Goal: Check status: Check status

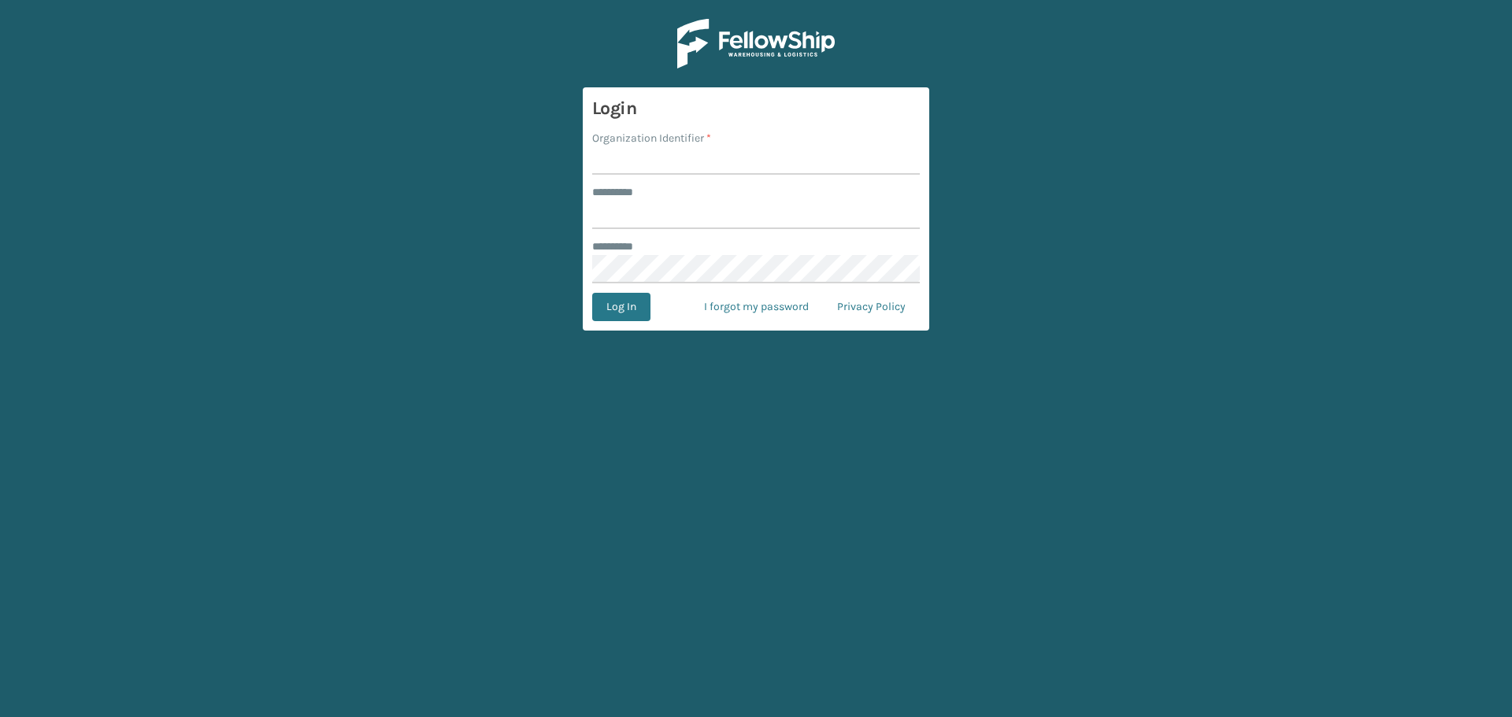
drag, startPoint x: 517, startPoint y: 150, endPoint x: 596, endPoint y: 165, distance: 80.0
click at [517, 150] on main "Login Organization Identifier * ******** * ******** * Log In I forgot my passwo…" at bounding box center [756, 358] width 1512 height 717
click at [713, 169] on input "Organization Identifier *" at bounding box center [756, 160] width 328 height 28
type input "superadminorganization"
click at [710, 208] on input "******** *" at bounding box center [756, 215] width 328 height 28
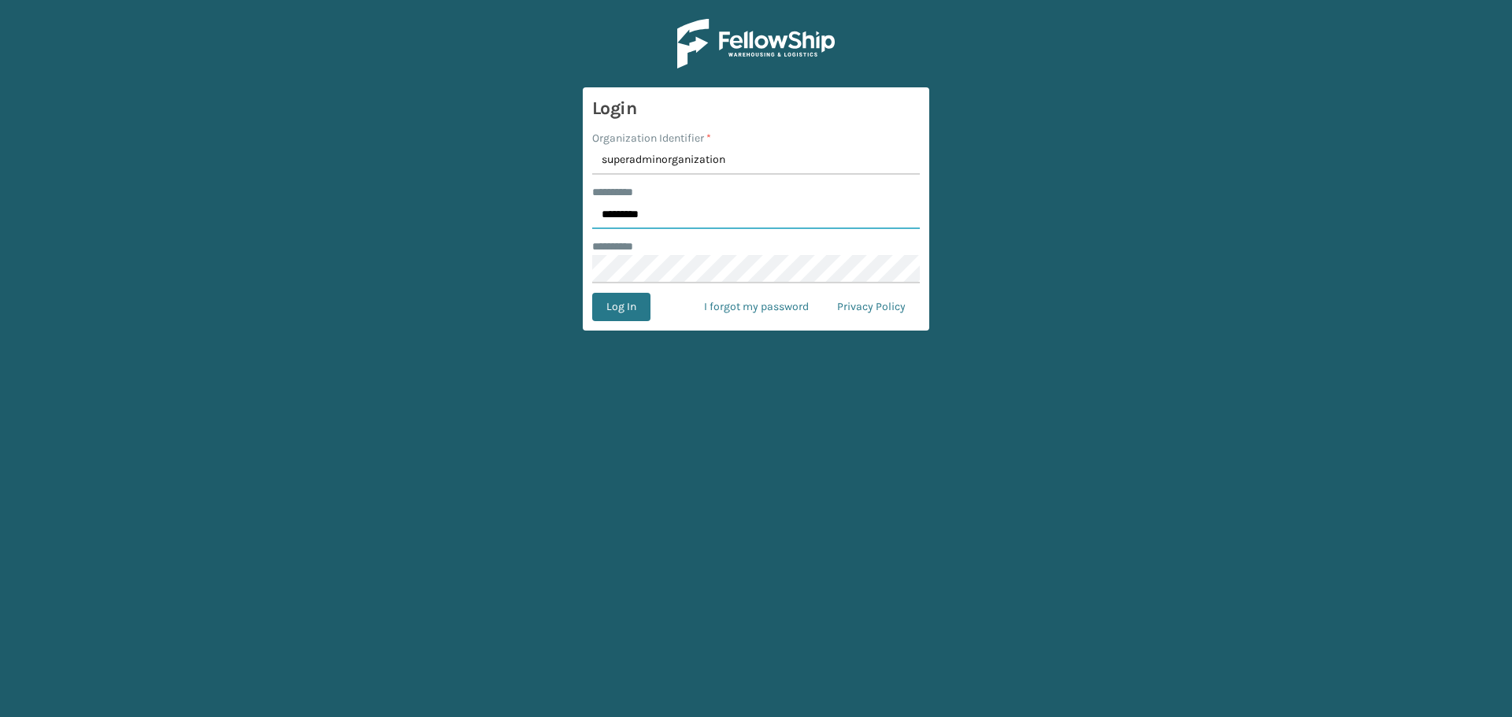
type input "*********"
drag, startPoint x: 713, startPoint y: 208, endPoint x: 750, endPoint y: 211, distance: 37.9
click at [714, 208] on input "*********" at bounding box center [756, 215] width 328 height 28
click at [617, 312] on button "Log In" at bounding box center [621, 307] width 58 height 28
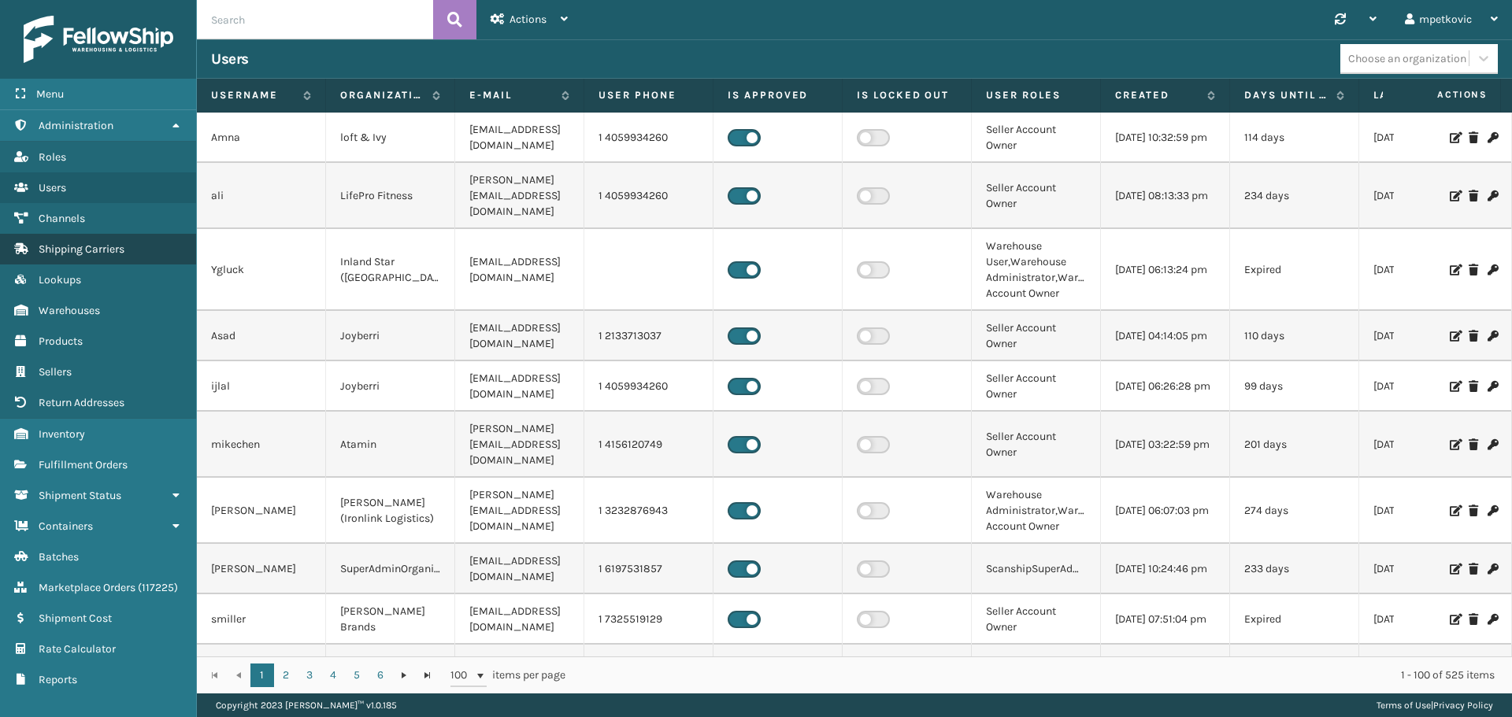
drag, startPoint x: 96, startPoint y: 466, endPoint x: 156, endPoint y: 255, distance: 219.4
click at [96, 466] on span "Fulfillment Orders" at bounding box center [83, 464] width 89 height 13
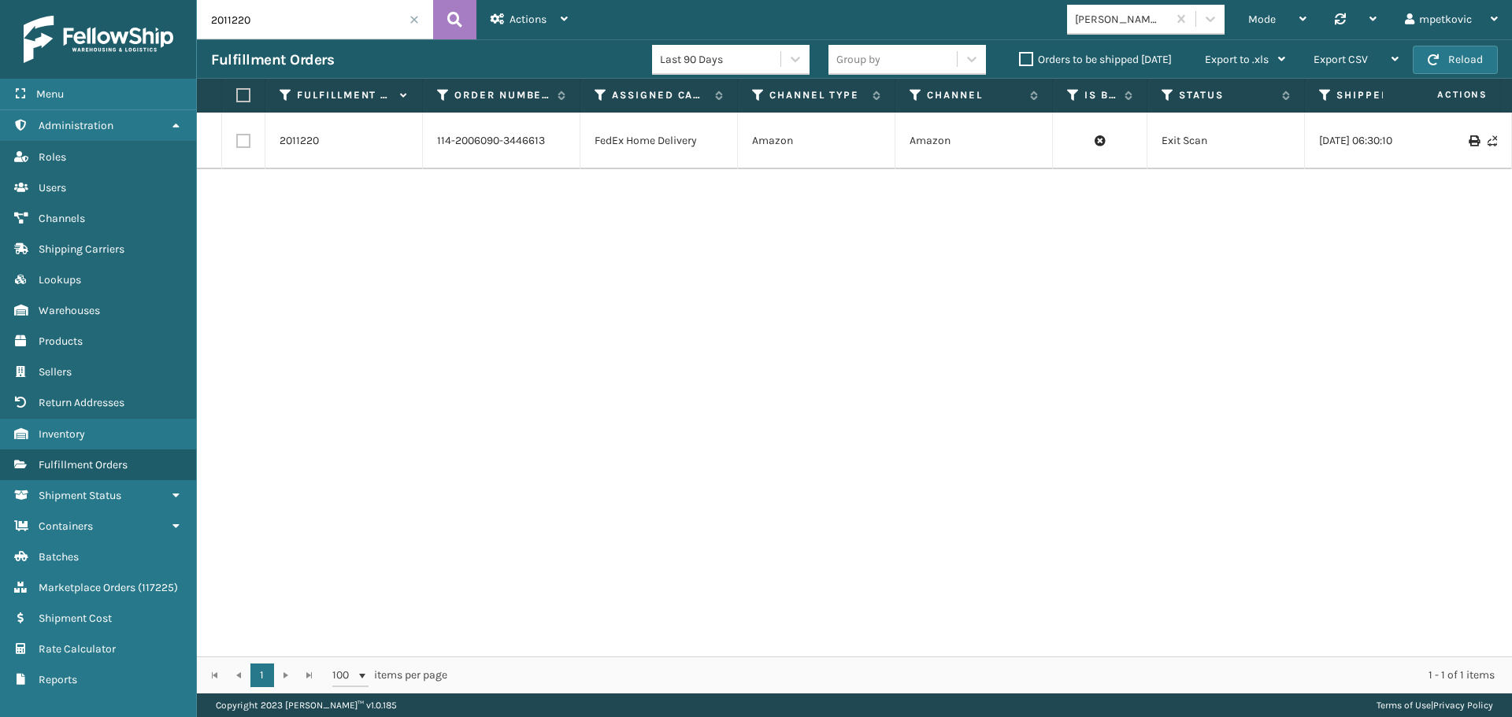
click at [313, 21] on input "2011220" at bounding box center [315, 19] width 236 height 39
paste input "650215"
type input "6502150"
click at [445, 14] on button at bounding box center [454, 19] width 43 height 39
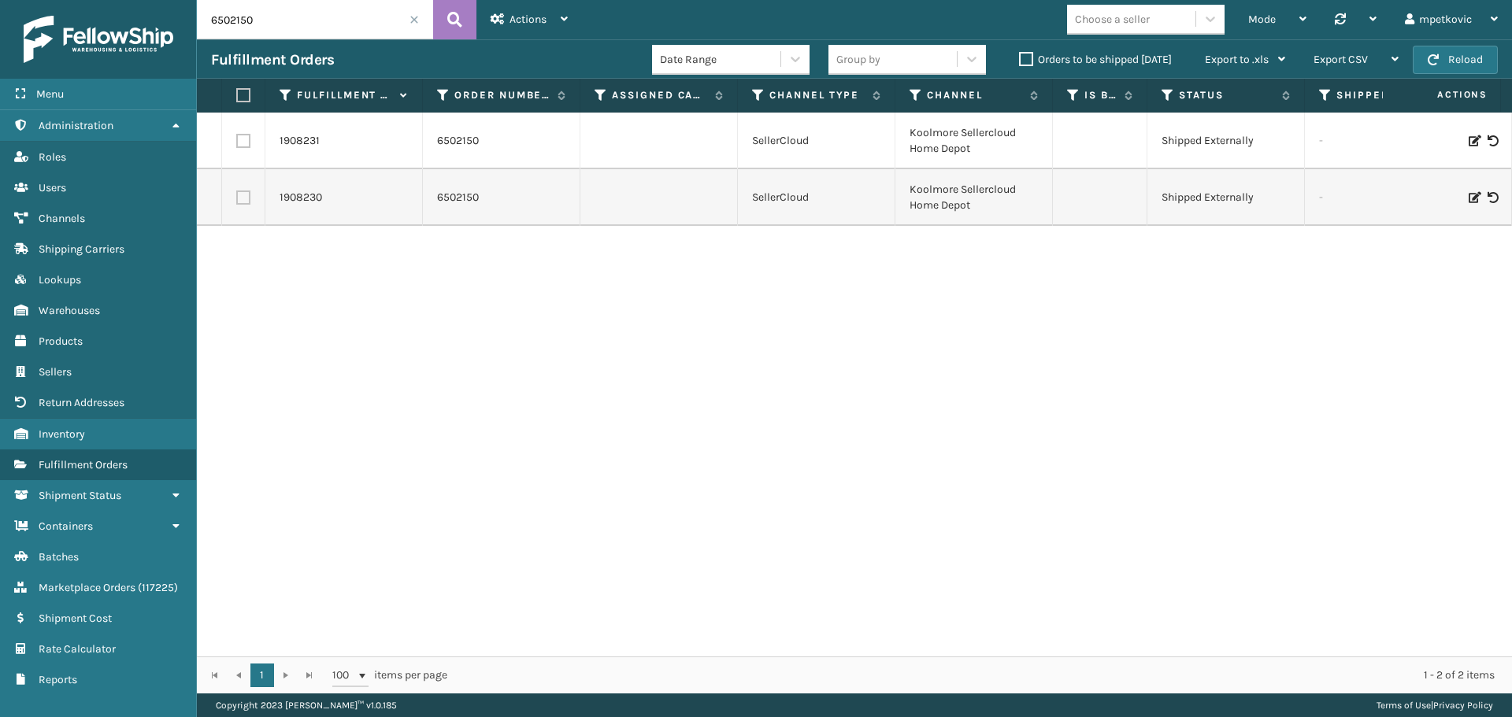
click at [784, 257] on div "1908231 6502150 SellerCloud [GEOGRAPHIC_DATA] Sellercloud Home Depot Shipped Ex…" at bounding box center [854, 385] width 1315 height 544
click at [651, 265] on div "1908231 6502150 SellerCloud [GEOGRAPHIC_DATA] Sellercloud Home Depot Shipped Ex…" at bounding box center [854, 385] width 1315 height 544
click at [488, 258] on div "1908231 6502150 SellerCloud [GEOGRAPHIC_DATA] Sellercloud Home Depot Shipped Ex…" at bounding box center [854, 385] width 1315 height 544
click at [491, 254] on div "1908231 6502150 SellerCloud [GEOGRAPHIC_DATA] Sellercloud Home Depot Shipped Ex…" at bounding box center [854, 385] width 1315 height 544
click at [356, 247] on div "1908231 6502150 SellerCloud [GEOGRAPHIC_DATA] Sellercloud Home Depot Shipped Ex…" at bounding box center [854, 385] width 1315 height 544
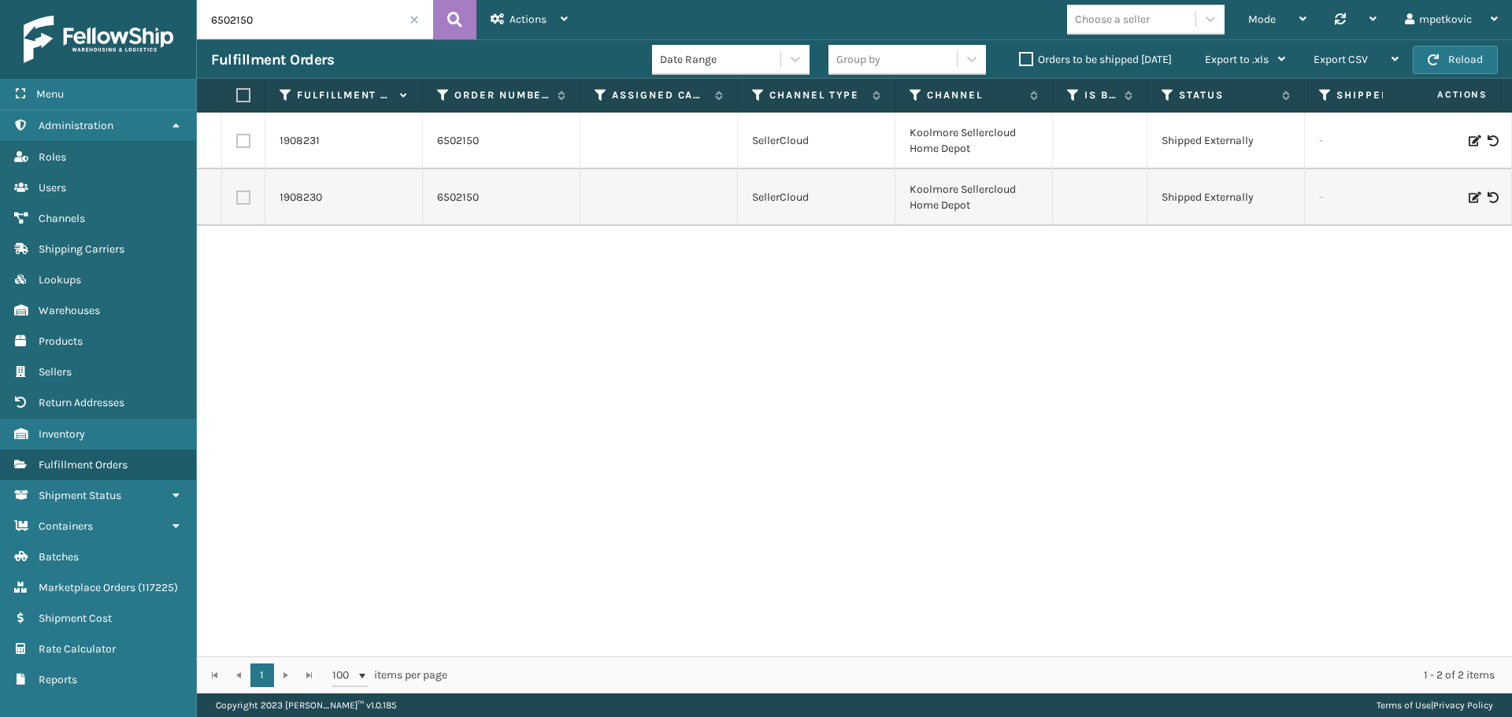
click at [323, 263] on div "1908231 6502150 SellerCloud [GEOGRAPHIC_DATA] Sellercloud Home Depot Shipped Ex…" at bounding box center [854, 385] width 1315 height 544
click at [314, 251] on div "1908231 6502150 SellerCloud [GEOGRAPHIC_DATA] Sellercloud Home Depot Shipped Ex…" at bounding box center [854, 385] width 1315 height 544
click at [469, 359] on div "1908231 6502150 SellerCloud [GEOGRAPHIC_DATA] Sellercloud Home Depot Shipped Ex…" at bounding box center [854, 385] width 1315 height 544
click at [666, 300] on div "1908231 6502150 SellerCloud [GEOGRAPHIC_DATA] Sellercloud Home Depot Shipped Ex…" at bounding box center [854, 385] width 1315 height 544
click at [658, 288] on div "1908231 6502150 SellerCloud [GEOGRAPHIC_DATA] Sellercloud Home Depot Shipped Ex…" at bounding box center [854, 385] width 1315 height 544
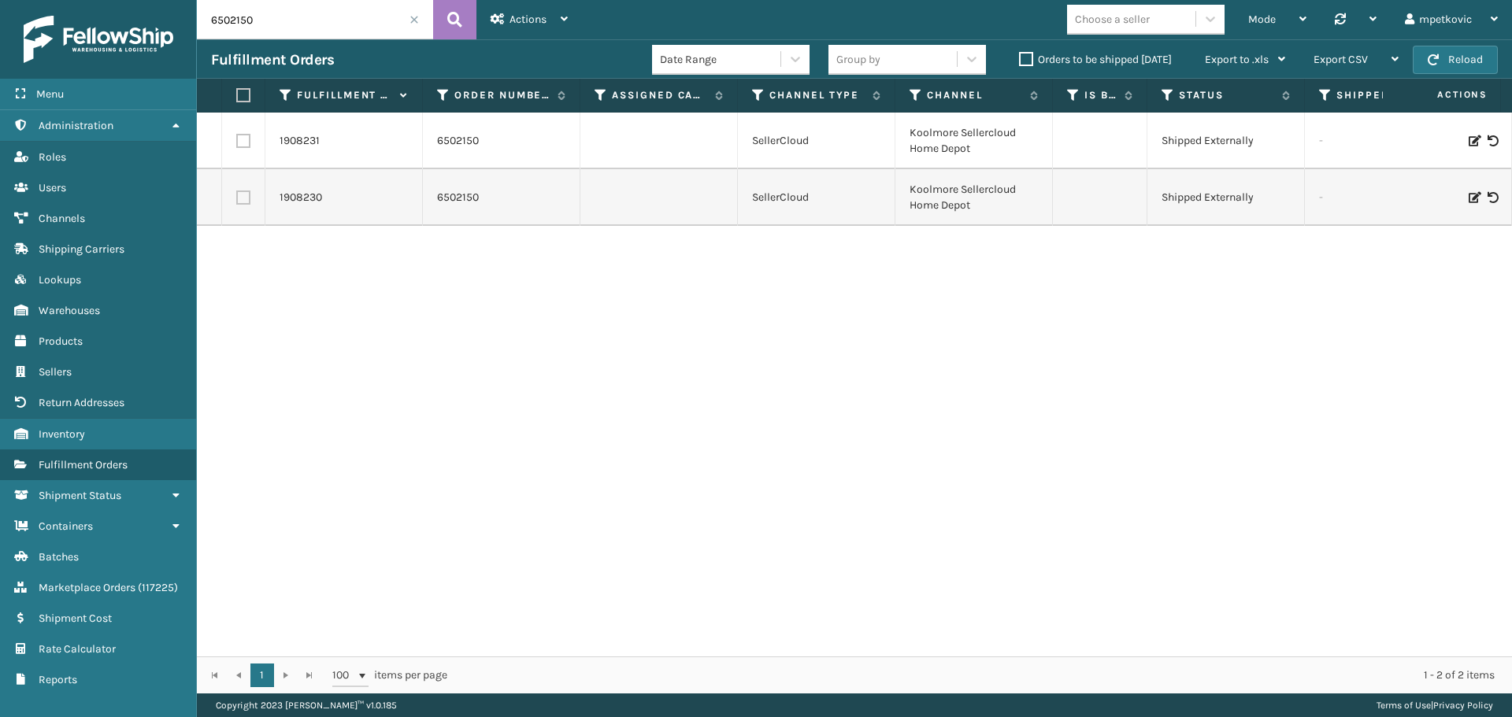
click at [530, 298] on div "1908231 6502150 SellerCloud [GEOGRAPHIC_DATA] Sellercloud Home Depot Shipped Ex…" at bounding box center [854, 385] width 1315 height 544
click at [488, 302] on div "1908231 6502150 SellerCloud [GEOGRAPHIC_DATA] Sellercloud Home Depot Shipped Ex…" at bounding box center [854, 385] width 1315 height 544
click at [387, 304] on div "1908231 6502150 SellerCloud [GEOGRAPHIC_DATA] Sellercloud Home Depot Shipped Ex…" at bounding box center [854, 385] width 1315 height 544
click at [358, 312] on div "1908231 6502150 SellerCloud [GEOGRAPHIC_DATA] Sellercloud Home Depot Shipped Ex…" at bounding box center [854, 385] width 1315 height 544
click at [276, 286] on div "1908231 6502150 SellerCloud [GEOGRAPHIC_DATA] Sellercloud Home Depot Shipped Ex…" at bounding box center [854, 385] width 1315 height 544
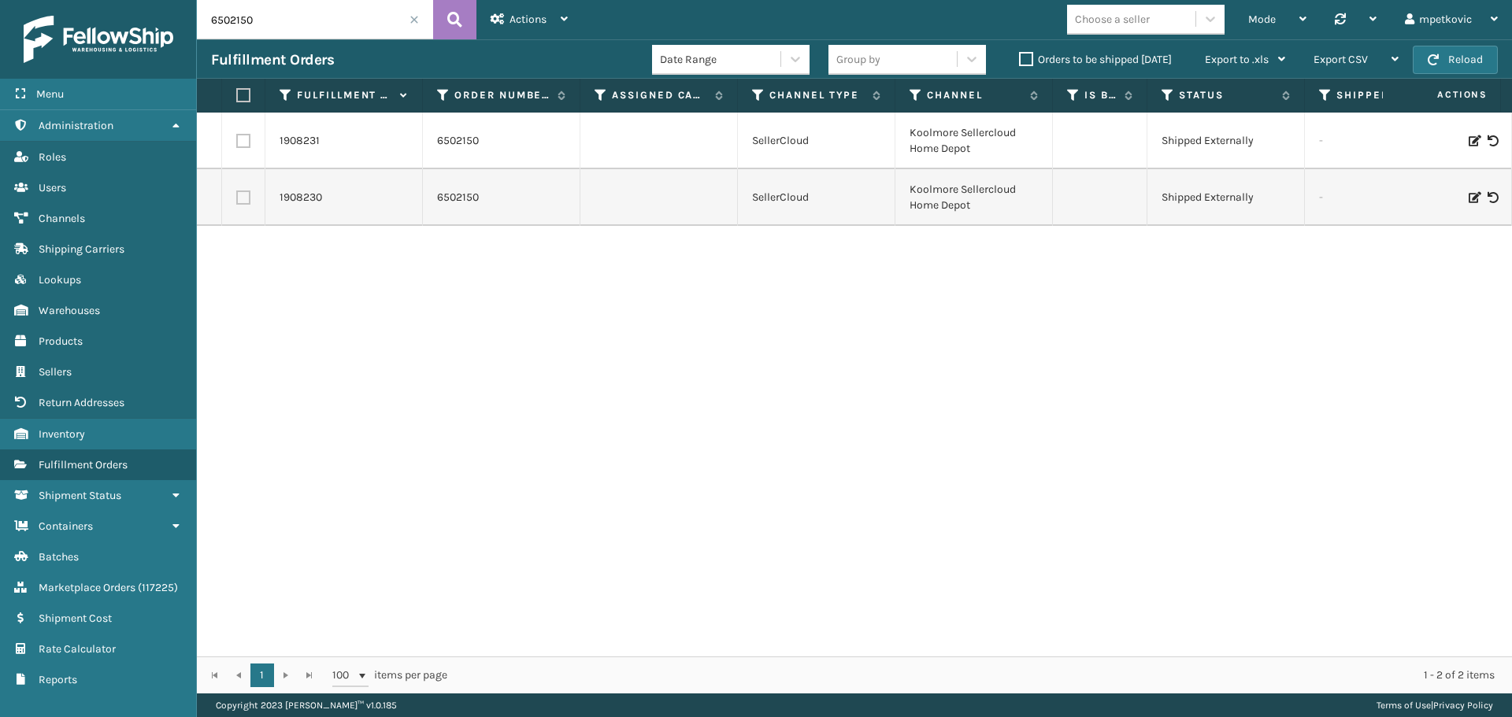
click at [265, 313] on div "1908231 6502150 SellerCloud [GEOGRAPHIC_DATA] Sellercloud Home Depot Shipped Ex…" at bounding box center [854, 385] width 1315 height 544
drag, startPoint x: 266, startPoint y: 291, endPoint x: 254, endPoint y: 292, distance: 12.7
click at [266, 290] on div "1908231 6502150 SellerCloud [GEOGRAPHIC_DATA] Sellercloud Home Depot Shipped Ex…" at bounding box center [854, 385] width 1315 height 544
click at [252, 295] on div "1908231 6502150 SellerCloud [GEOGRAPHIC_DATA] Sellercloud Home Depot Shipped Ex…" at bounding box center [854, 385] width 1315 height 544
click at [261, 277] on div "1908231 6502150 SellerCloud [GEOGRAPHIC_DATA] Sellercloud Home Depot Shipped Ex…" at bounding box center [854, 385] width 1315 height 544
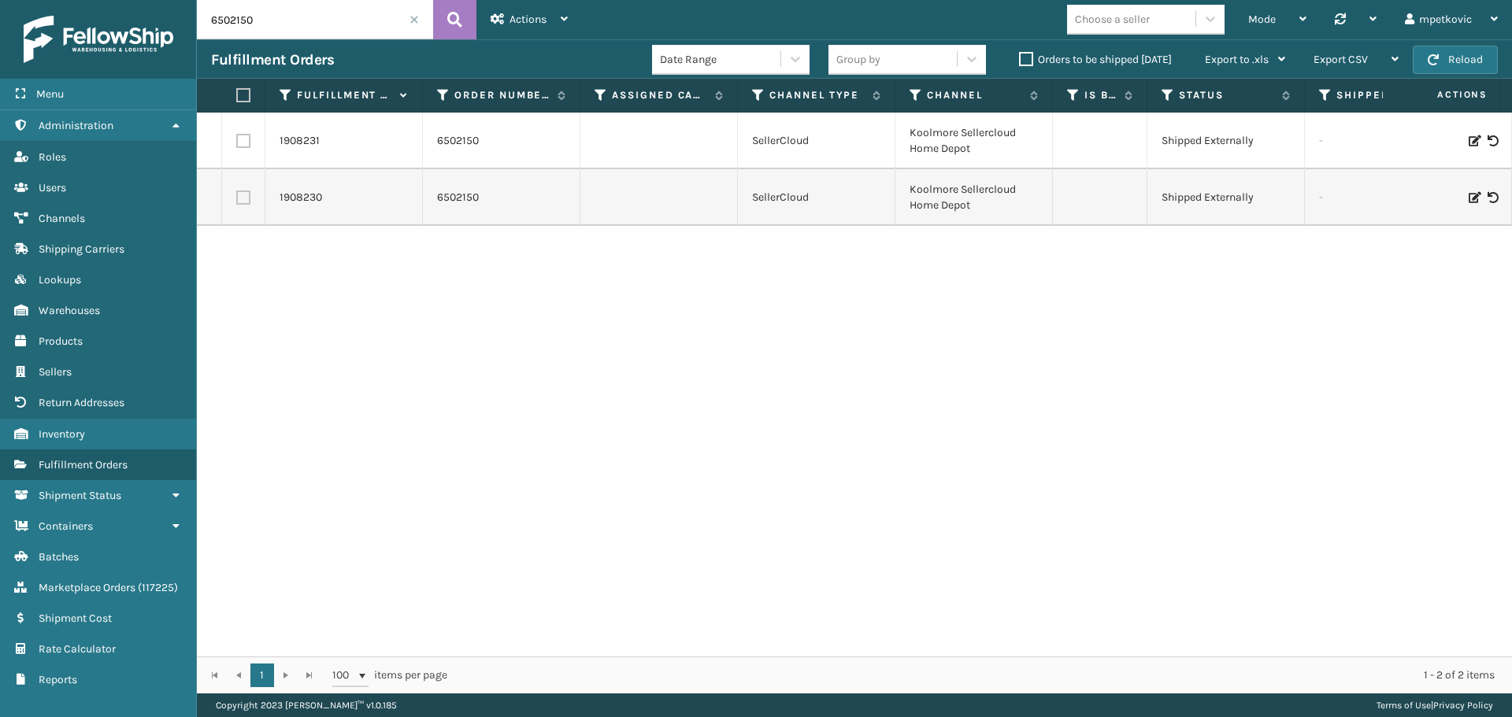
click at [254, 288] on div "1908231 6502150 SellerCloud [GEOGRAPHIC_DATA] Sellercloud Home Depot Shipped Ex…" at bounding box center [854, 385] width 1315 height 544
click at [261, 283] on div "1908231 6502150 SellerCloud [GEOGRAPHIC_DATA] Sellercloud Home Depot Shipped Ex…" at bounding box center [854, 385] width 1315 height 544
click at [302, 272] on div "1908231 6502150 SellerCloud [GEOGRAPHIC_DATA] Sellercloud Home Depot Shipped Ex…" at bounding box center [854, 385] width 1315 height 544
click at [294, 280] on div "1908231 6502150 SellerCloud [GEOGRAPHIC_DATA] Sellercloud Home Depot Shipped Ex…" at bounding box center [854, 385] width 1315 height 544
click at [372, 269] on div "1908231 6502150 SellerCloud [GEOGRAPHIC_DATA] Sellercloud Home Depot Shipped Ex…" at bounding box center [854, 385] width 1315 height 544
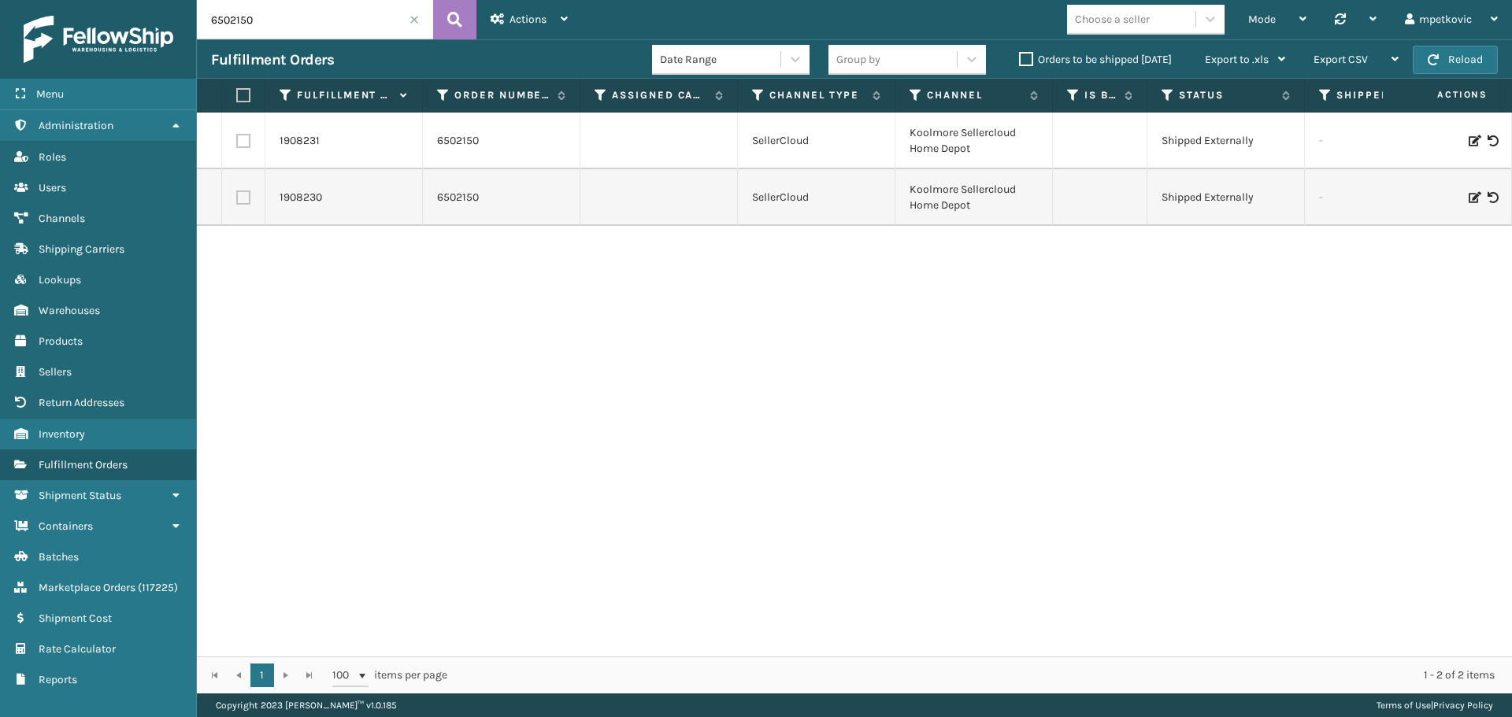
click at [358, 277] on div "1908231 6502150 SellerCloud [GEOGRAPHIC_DATA] Sellercloud Home Depot Shipped Ex…" at bounding box center [854, 385] width 1315 height 544
click at [379, 269] on div "1908231 6502150 SellerCloud [GEOGRAPHIC_DATA] Sellercloud Home Depot Shipped Ex…" at bounding box center [854, 385] width 1315 height 544
click at [365, 271] on div "1908231 6502150 SellerCloud [GEOGRAPHIC_DATA] Sellercloud Home Depot Shipped Ex…" at bounding box center [854, 385] width 1315 height 544
click at [1221, 265] on div "1908231 6502150 SellerCloud [GEOGRAPHIC_DATA] Sellercloud Home Depot Shipped Ex…" at bounding box center [854, 385] width 1315 height 544
click at [1266, 263] on div "1908231 6502150 SellerCloud [GEOGRAPHIC_DATA] Sellercloud Home Depot Shipped Ex…" at bounding box center [854, 385] width 1315 height 544
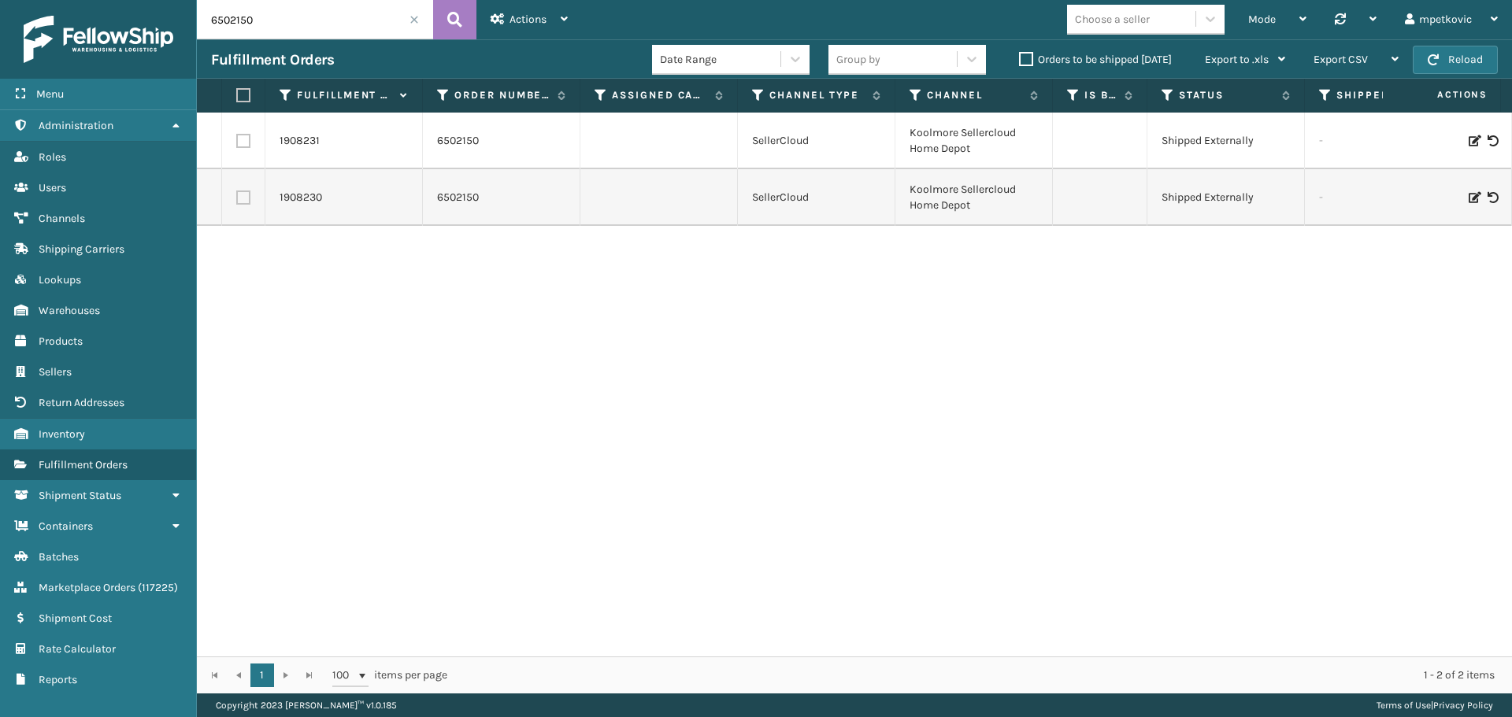
click at [1106, 260] on div "1908231 6502150 SellerCloud [GEOGRAPHIC_DATA] Sellercloud Home Depot Shipped Ex…" at bounding box center [854, 385] width 1315 height 544
drag, startPoint x: 339, startPoint y: 280, endPoint x: 350, endPoint y: 272, distance: 12.5
click at [346, 276] on div "1908231 6502150 SellerCloud [GEOGRAPHIC_DATA] Sellercloud Home Depot Shipped Ex…" at bounding box center [854, 385] width 1315 height 544
click at [350, 261] on div "1908231 6502150 SellerCloud [GEOGRAPHIC_DATA] Sellercloud Home Depot Shipped Ex…" at bounding box center [854, 385] width 1315 height 544
drag, startPoint x: 336, startPoint y: 146, endPoint x: 259, endPoint y: 146, distance: 77.2
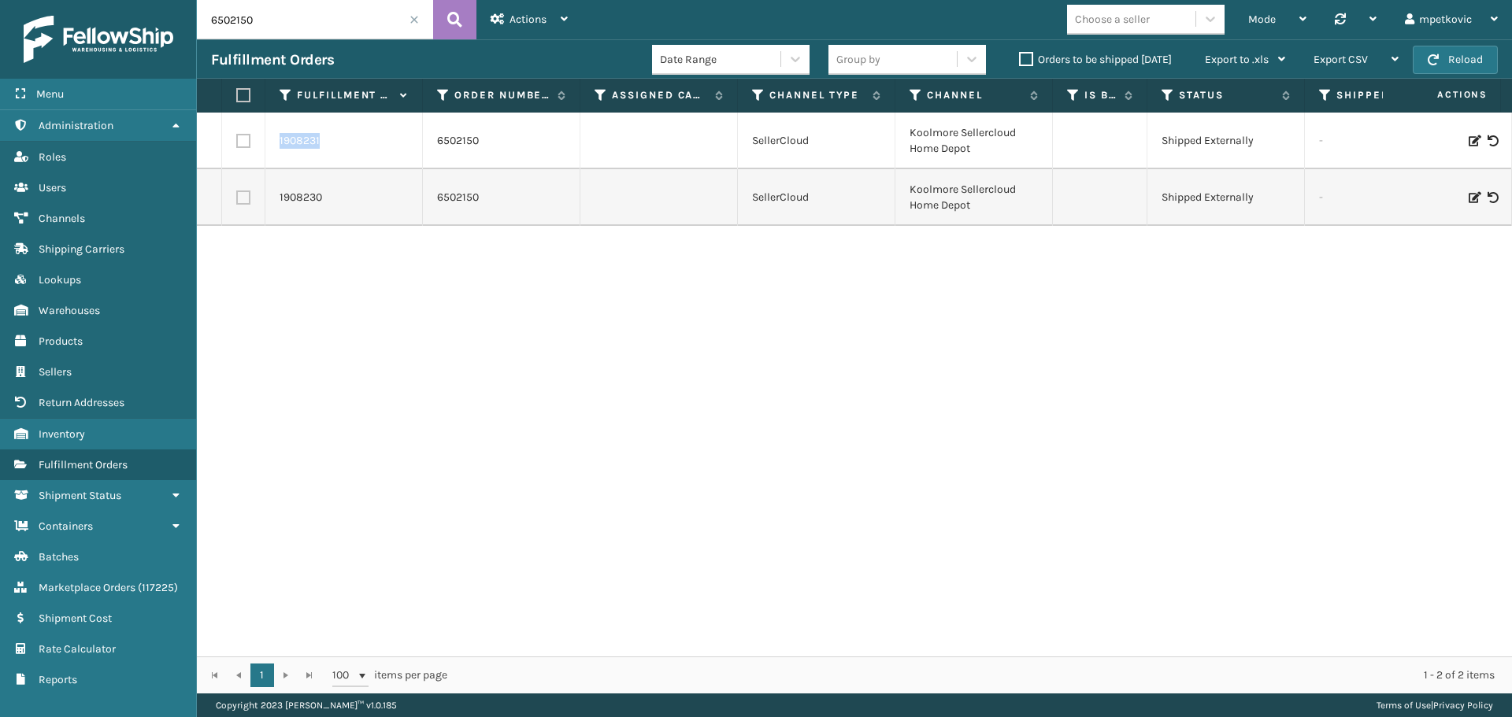
click at [300, 197] on link "1908230" at bounding box center [301, 198] width 43 height 16
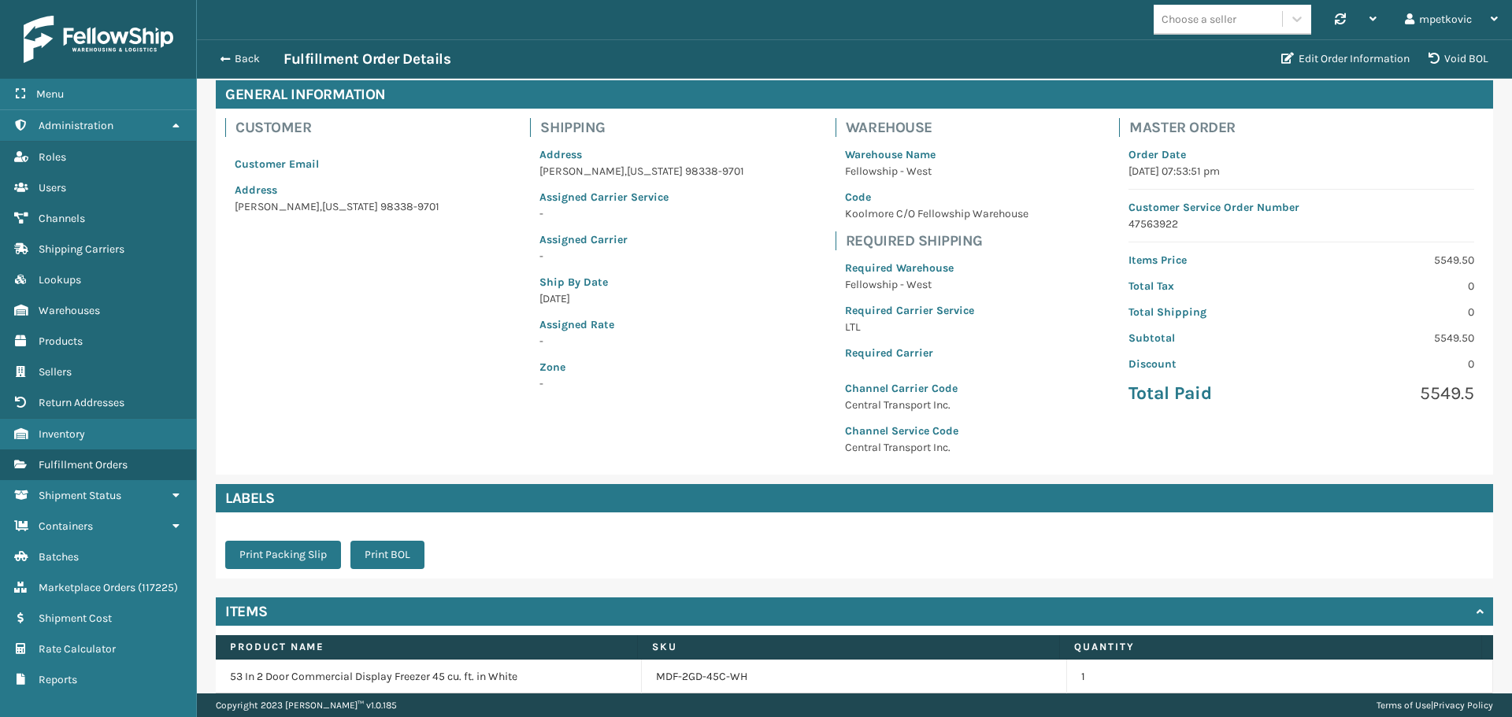
scroll to position [139, 0]
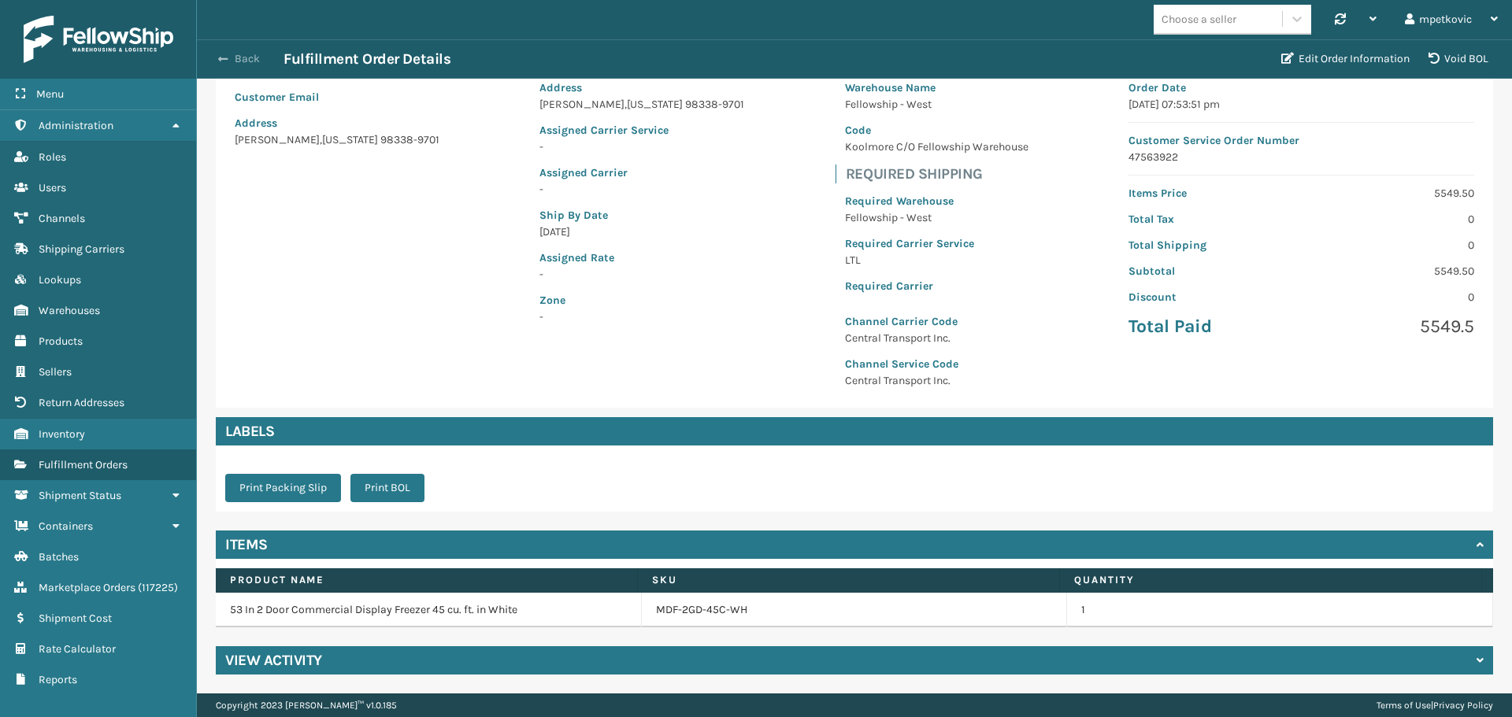
click at [248, 59] on button "Back" at bounding box center [247, 59] width 72 height 14
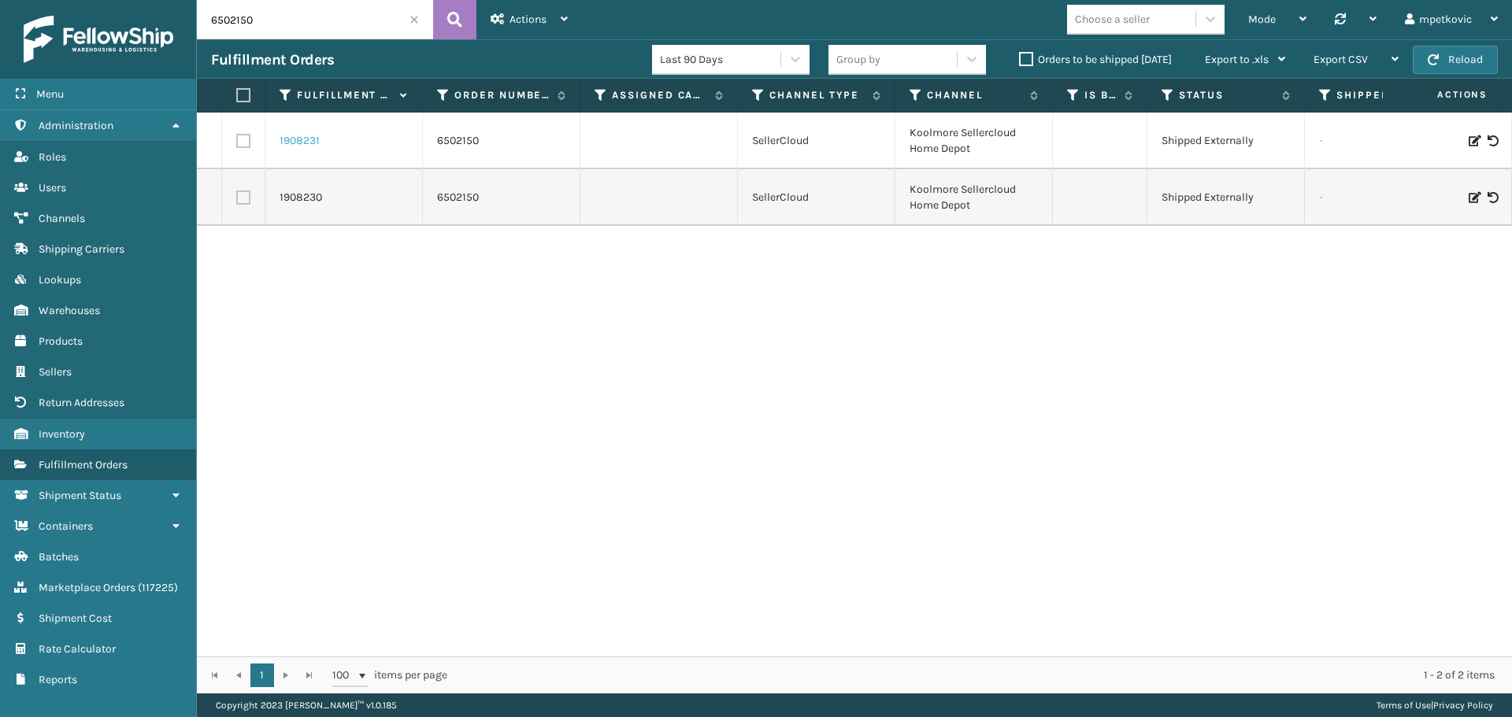
click at [302, 139] on link "1908231" at bounding box center [300, 141] width 40 height 16
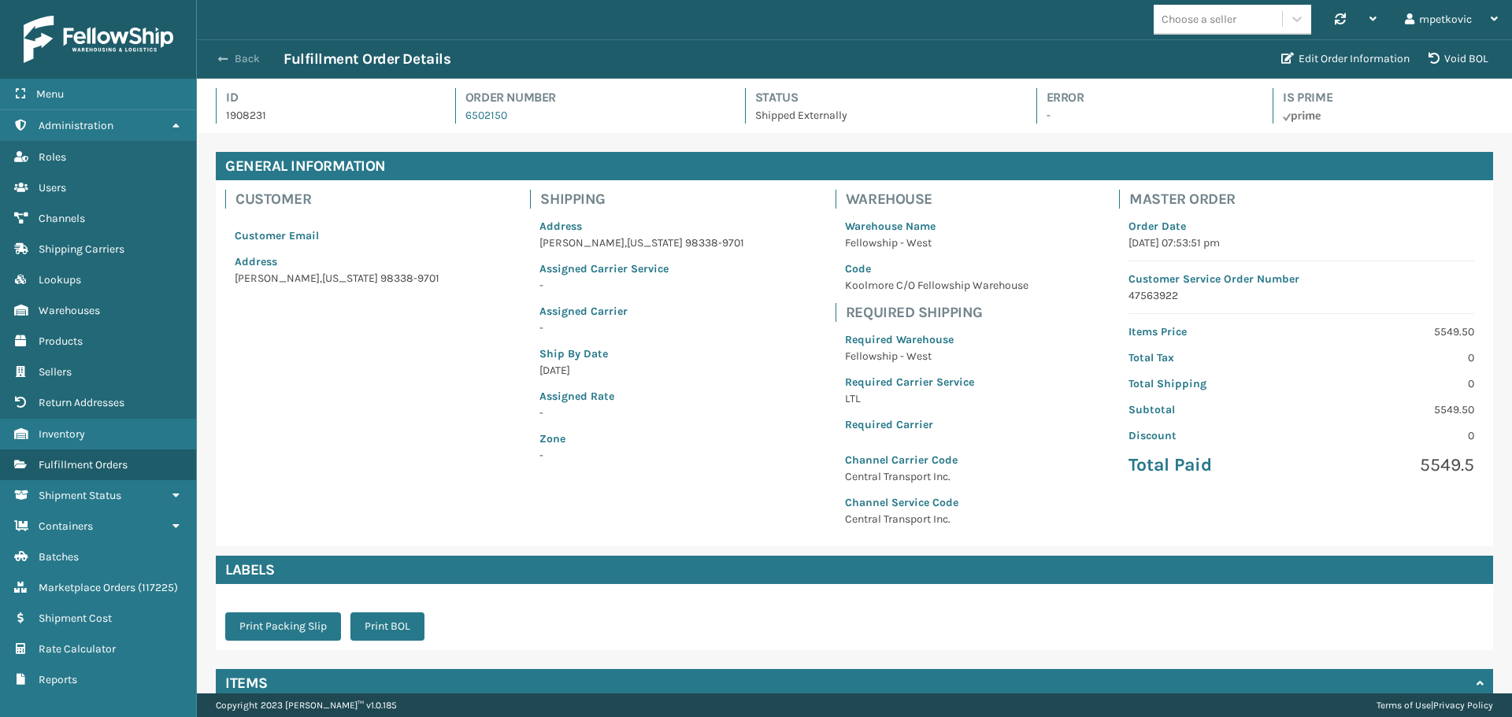
click at [246, 59] on button "Back" at bounding box center [247, 59] width 72 height 14
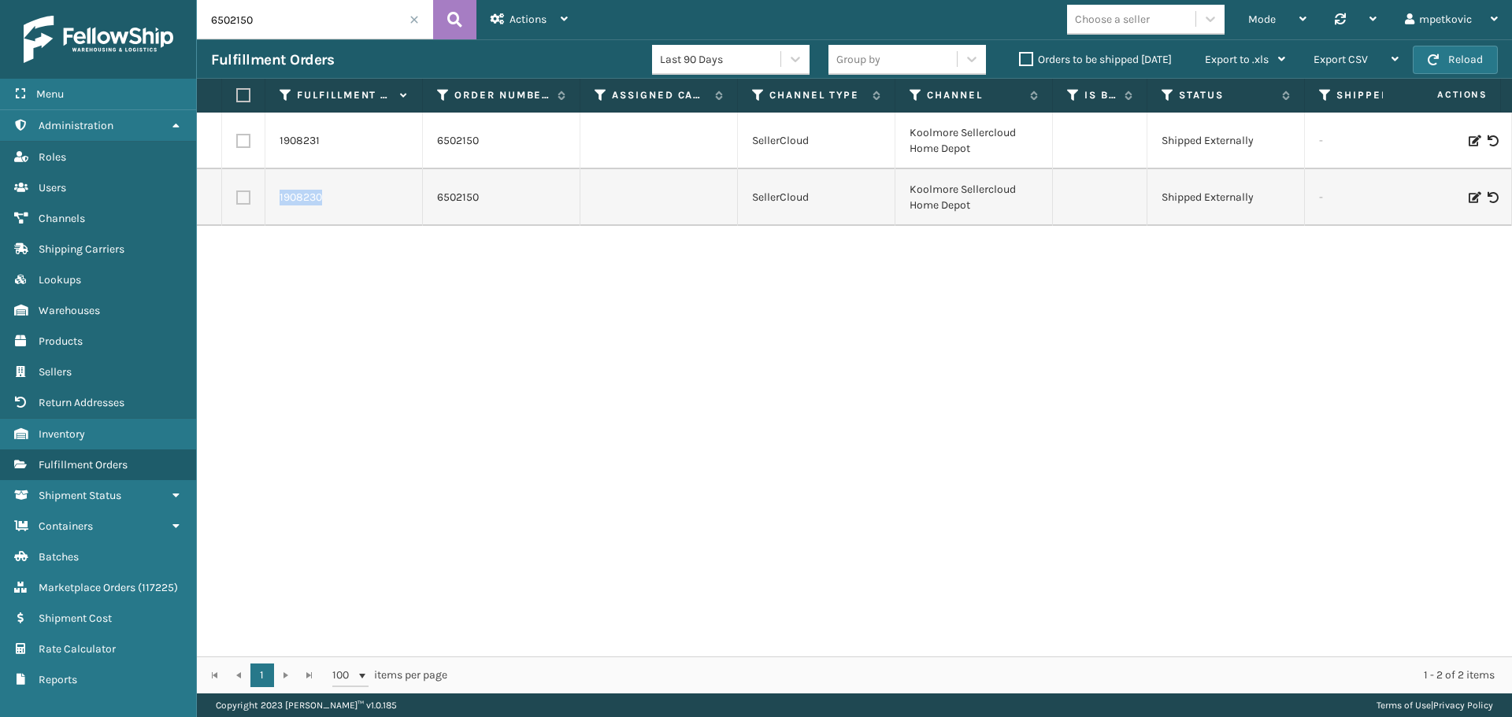
drag, startPoint x: 329, startPoint y: 201, endPoint x: 267, endPoint y: 196, distance: 62.4
click at [267, 196] on td "1908230" at bounding box center [343, 197] width 157 height 57
copy link "1908230"
click at [611, 350] on div "1908231 6502150 SellerCloud [GEOGRAPHIC_DATA] Sellercloud Home Depot Shipped Ex…" at bounding box center [854, 385] width 1315 height 544
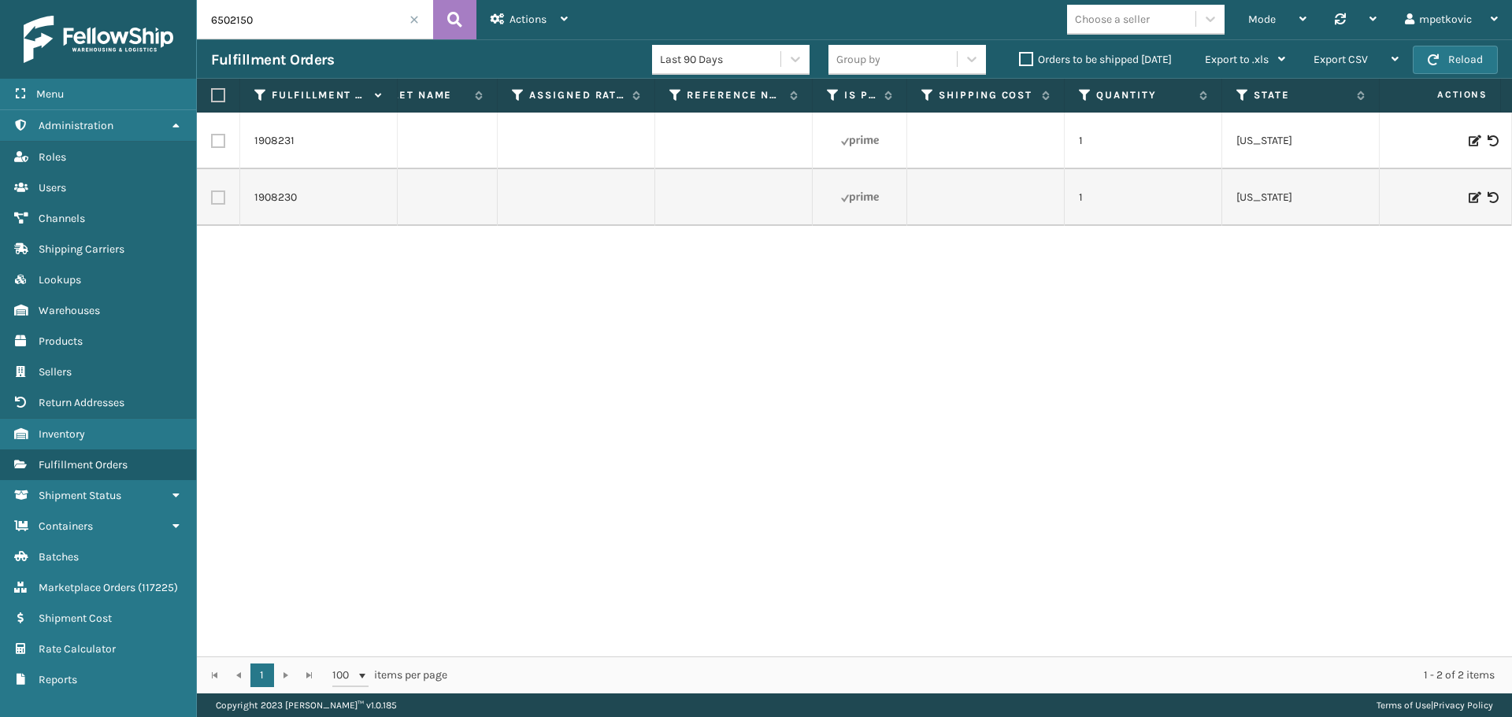
scroll to position [0, 240]
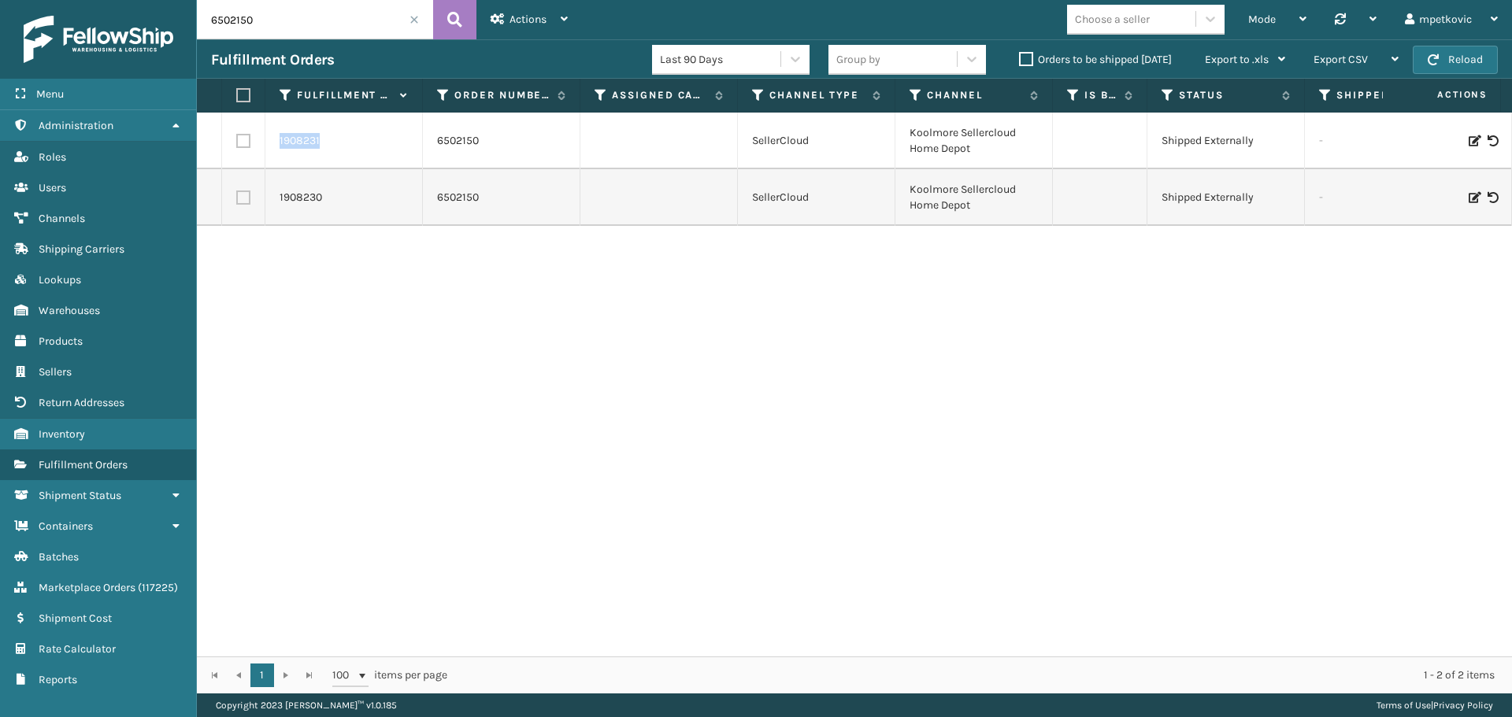
drag, startPoint x: 324, startPoint y: 143, endPoint x: 278, endPoint y: 143, distance: 46.5
click at [278, 143] on td "1908231" at bounding box center [343, 141] width 157 height 57
click at [364, 223] on td "1908230" at bounding box center [343, 197] width 157 height 57
drag, startPoint x: 335, startPoint y: 198, endPoint x: 277, endPoint y: 198, distance: 57.5
click at [277, 198] on td "1908230" at bounding box center [343, 197] width 157 height 57
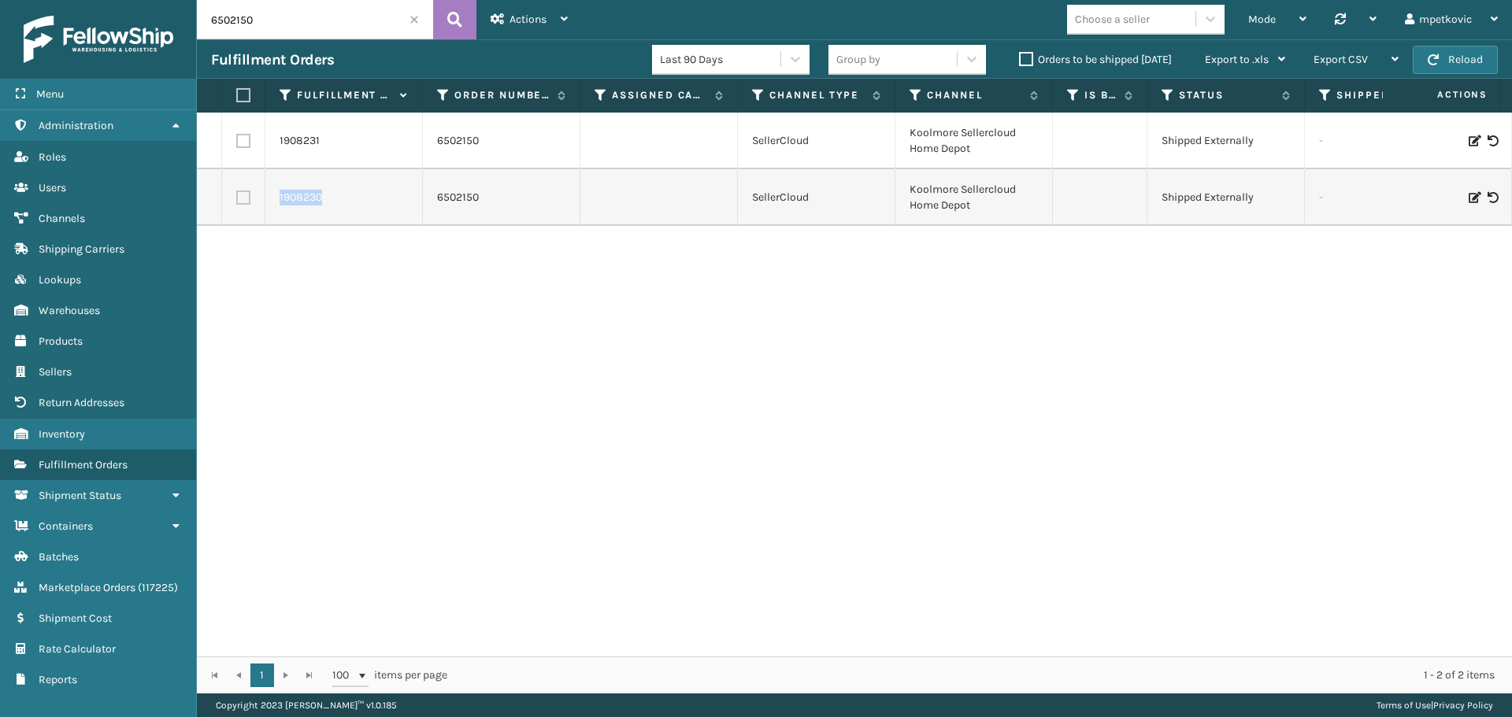
copy link "1908230"
drag, startPoint x: 470, startPoint y: 258, endPoint x: 359, endPoint y: 228, distance: 114.8
click at [463, 258] on div "1908231 6502150 SellerCloud [GEOGRAPHIC_DATA] Sellercloud Home Depot Shipped Ex…" at bounding box center [854, 385] width 1315 height 544
click at [302, 195] on link "1908230" at bounding box center [301, 198] width 43 height 16
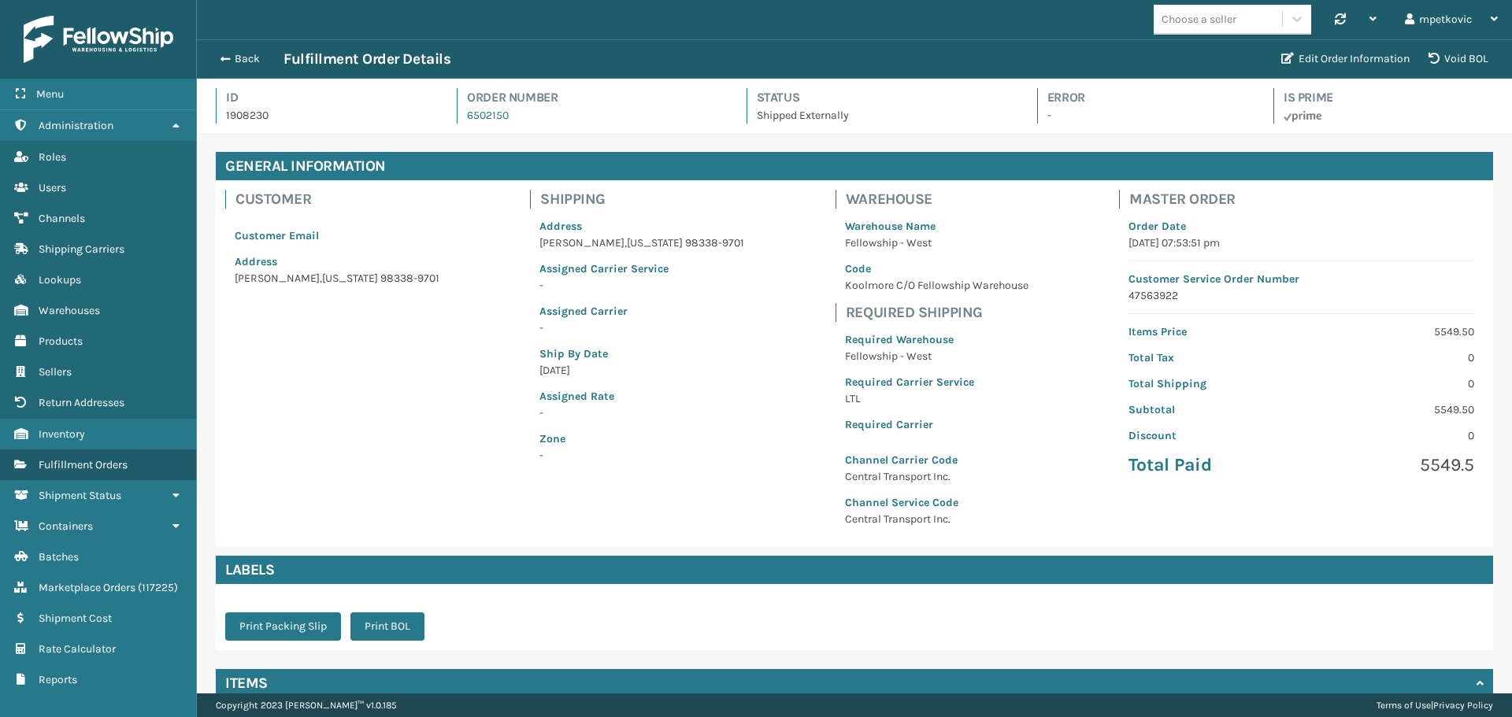
scroll to position [38, 1315]
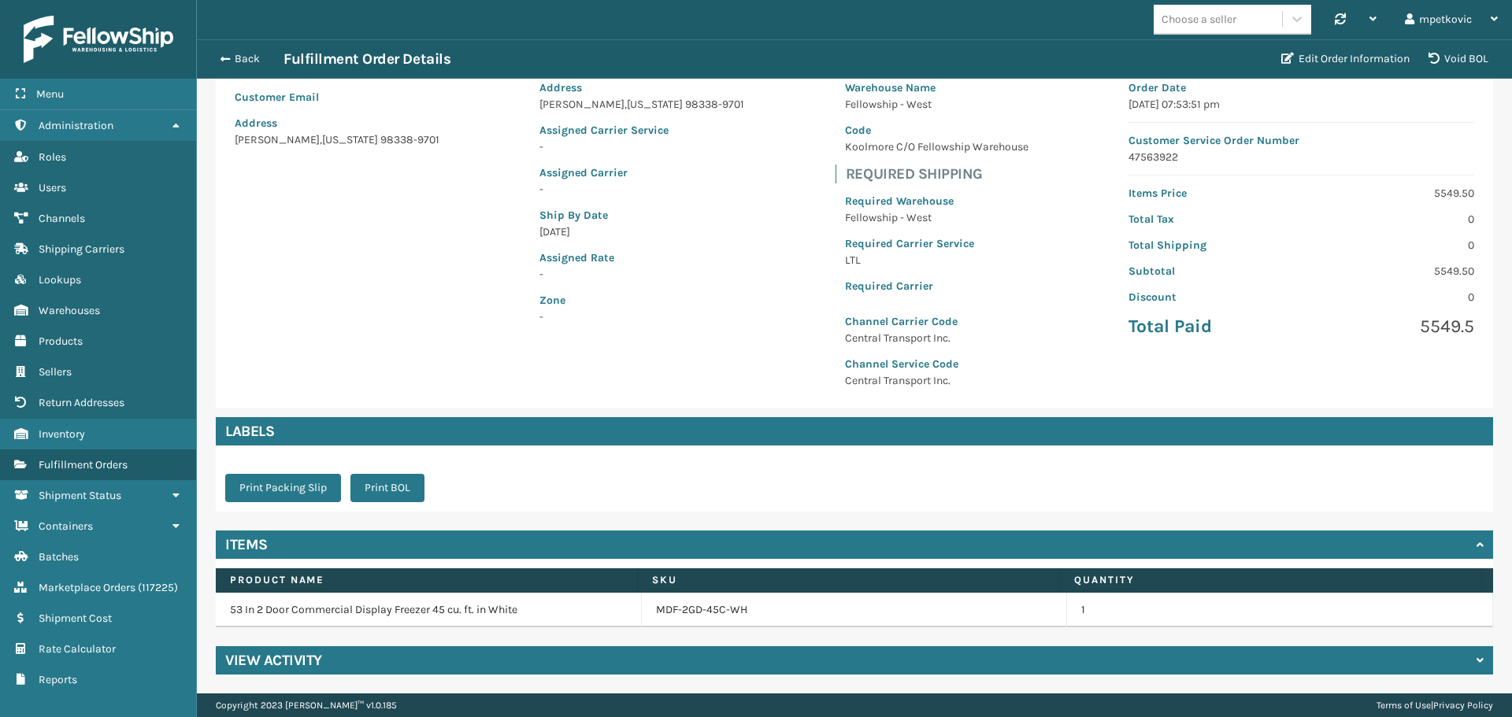
click at [520, 665] on div "View Activity" at bounding box center [854, 661] width 1277 height 28
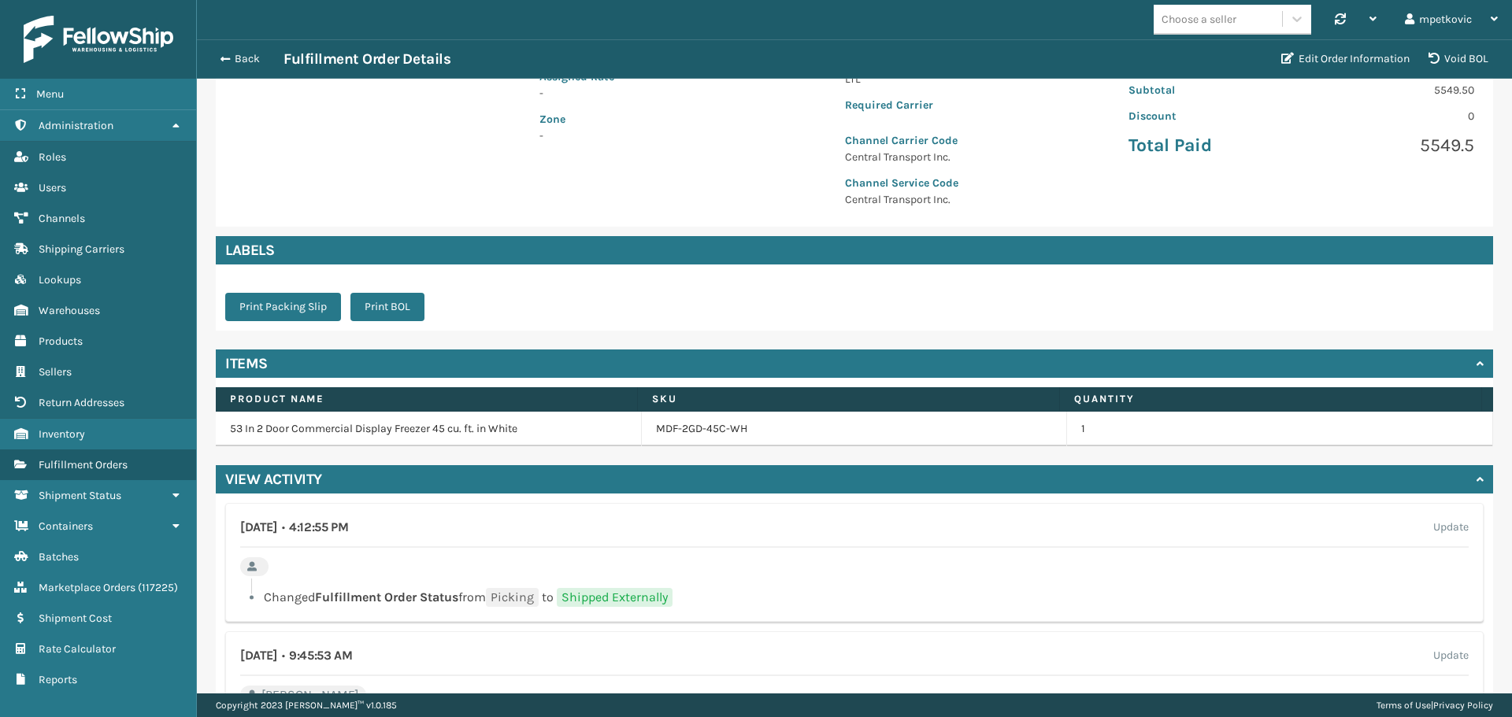
scroll to position [628, 0]
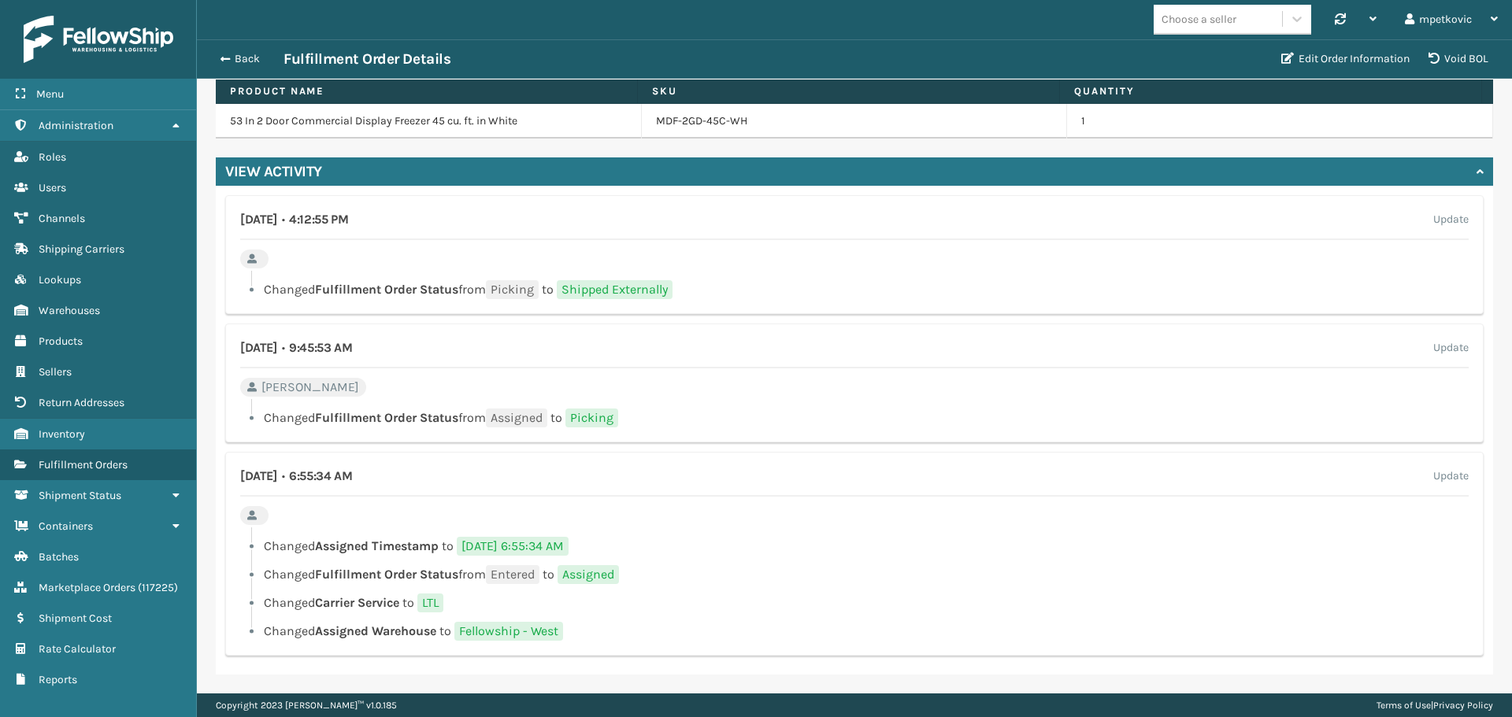
click at [537, 378] on div "[DATE] • 9:45:53 AM Update [PERSON_NAME] Changed Fulfillment Order Status from …" at bounding box center [854, 383] width 1258 height 119
click at [363, 382] on div "[DATE] • 9:45:53 AM Update [PERSON_NAME] Changed Fulfillment Order Status from …" at bounding box center [854, 383] width 1258 height 119
click at [353, 387] on div "[DATE] • 9:45:53 AM Update [PERSON_NAME] Changed Fulfillment Order Status from …" at bounding box center [854, 383] width 1258 height 119
click at [347, 382] on div "[DATE] • 9:45:53 AM Update [PERSON_NAME] Changed Fulfillment Order Status from …" at bounding box center [854, 383] width 1258 height 119
click at [298, 391] on div "[DATE] • 9:45:53 AM Update [PERSON_NAME] Changed Fulfillment Order Status from …" at bounding box center [854, 383] width 1258 height 119
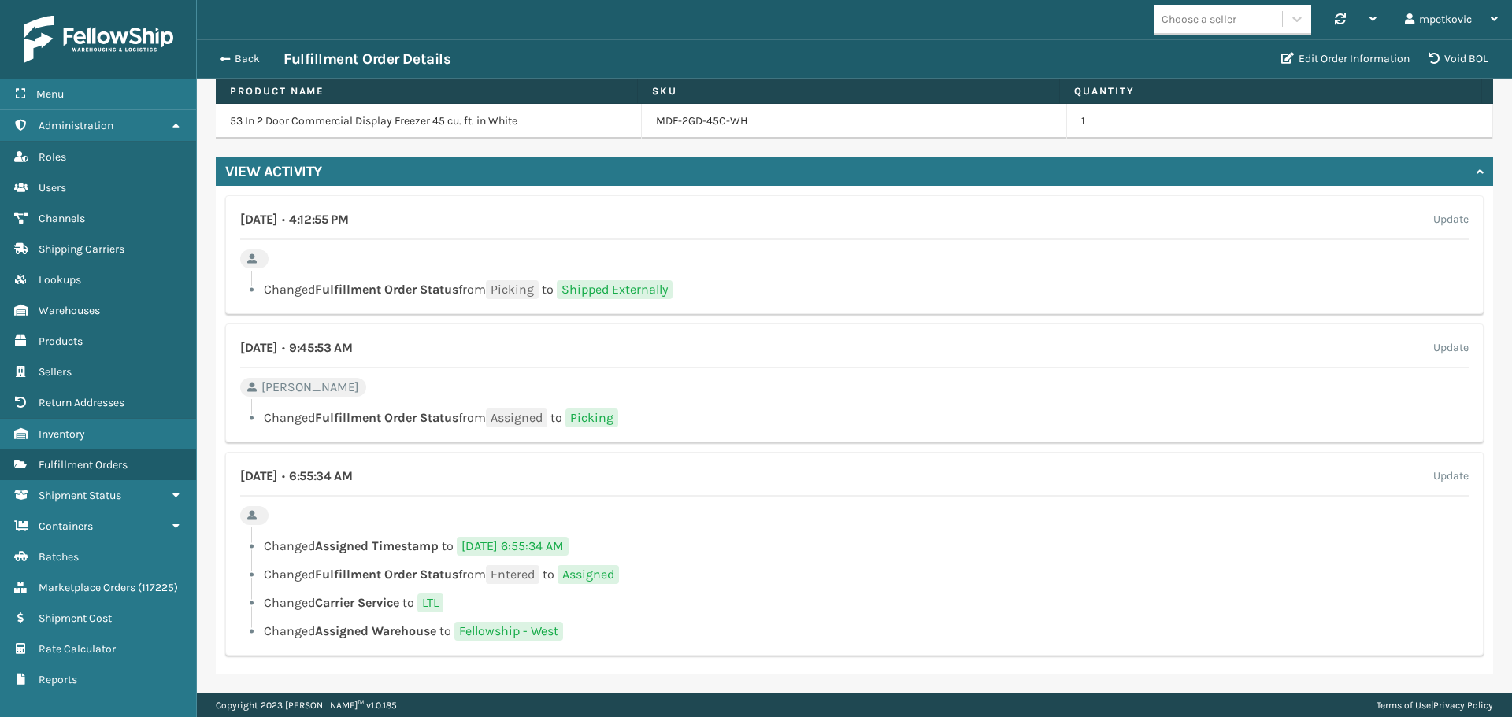
click at [728, 264] on div "[DATE] • 4:12:55 PM Update Changed Fulfillment Order Status from Picking to Shi…" at bounding box center [854, 254] width 1258 height 119
click at [458, 259] on div "[DATE] • 4:12:55 PM Update Changed Fulfillment Order Status from Picking to Shi…" at bounding box center [854, 254] width 1258 height 119
click at [365, 255] on div "[DATE] • 4:12:55 PM Update Changed Fulfillment Order Status from Picking to Shi…" at bounding box center [854, 254] width 1258 height 119
click at [345, 259] on div "[DATE] • 4:12:55 PM Update Changed Fulfillment Order Status from Picking to Shi…" at bounding box center [854, 254] width 1258 height 119
click at [350, 257] on div "[DATE] • 4:12:55 PM Update Changed Fulfillment Order Status from Picking to Shi…" at bounding box center [854, 254] width 1258 height 119
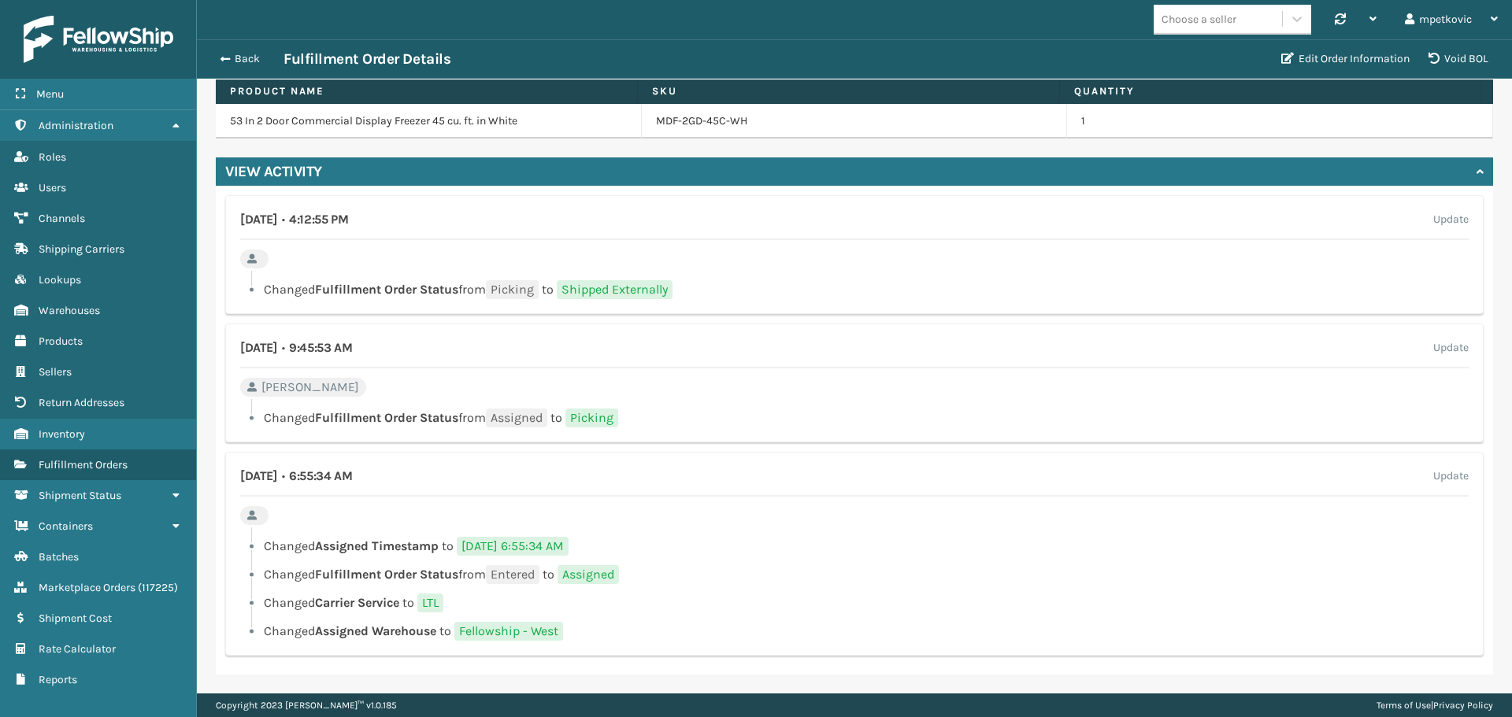
click at [417, 258] on div "[DATE] • 4:12:55 PM Update Changed Fulfillment Order Status from Picking to Shi…" at bounding box center [854, 254] width 1258 height 119
click at [351, 258] on div "[DATE] • 4:12:55 PM Update Changed Fulfillment Order Status from Picking to Shi…" at bounding box center [854, 254] width 1258 height 119
click at [346, 258] on div "[DATE] • 4:12:55 PM Update Changed Fulfillment Order Status from Picking to Shi…" at bounding box center [854, 254] width 1258 height 119
click at [628, 264] on div "[DATE] • 4:12:55 PM Update Changed Fulfillment Order Status from Picking to Shi…" at bounding box center [854, 254] width 1258 height 119
drag, startPoint x: 571, startPoint y: 266, endPoint x: 404, endPoint y: 261, distance: 167.0
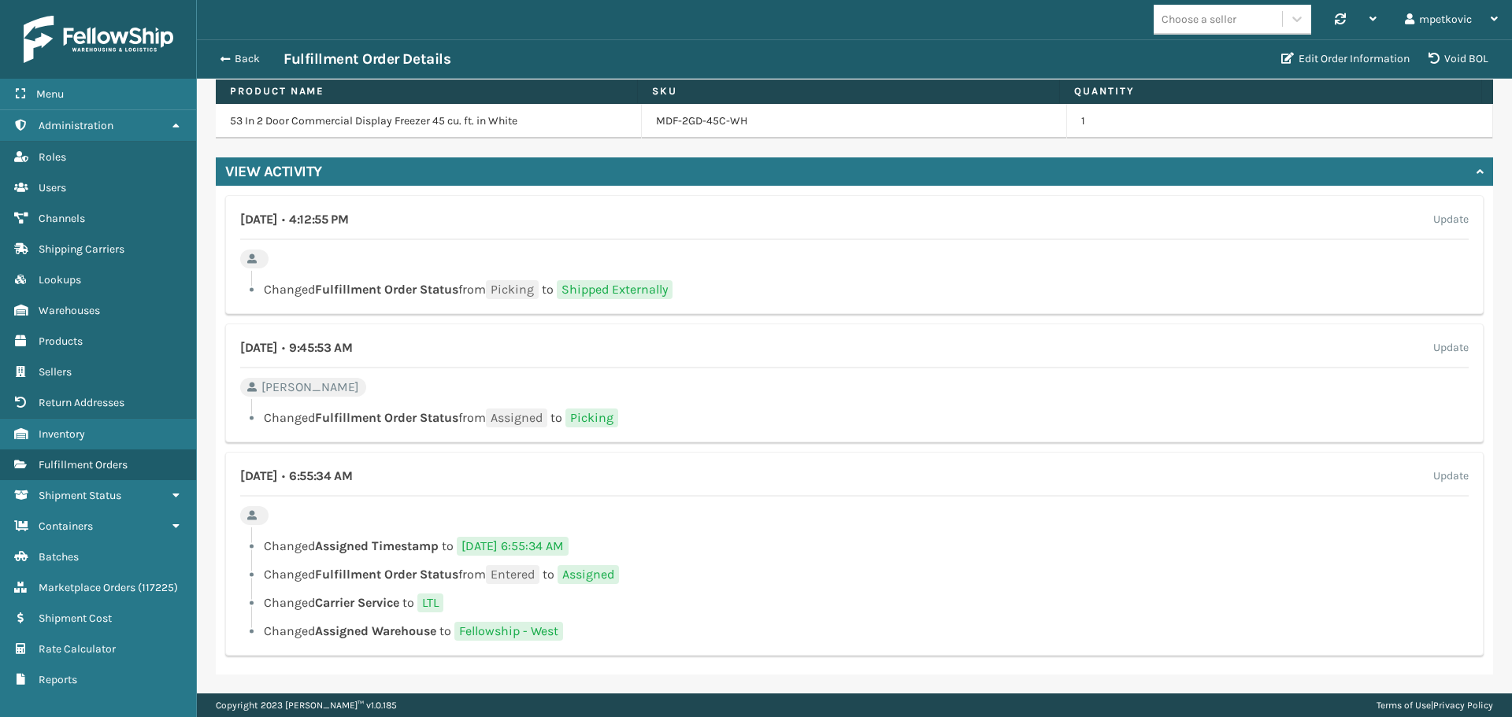
click at [404, 261] on div "[DATE] • 4:12:55 PM Update Changed Fulfillment Order Status from Picking to Shi…" at bounding box center [854, 254] width 1258 height 119
click at [355, 259] on div "[DATE] • 4:12:55 PM Update Changed Fulfillment Order Status from Picking to Shi…" at bounding box center [854, 254] width 1258 height 119
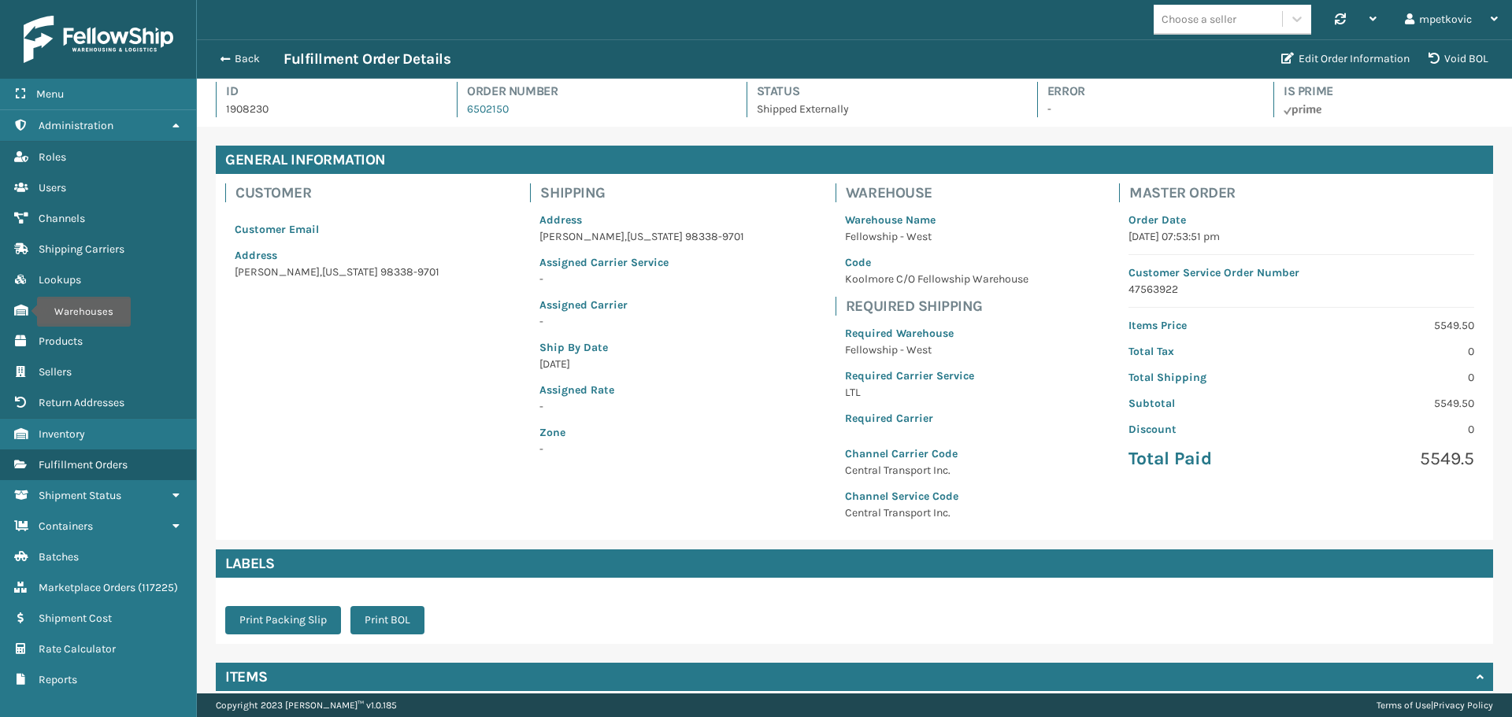
scroll to position [0, 0]
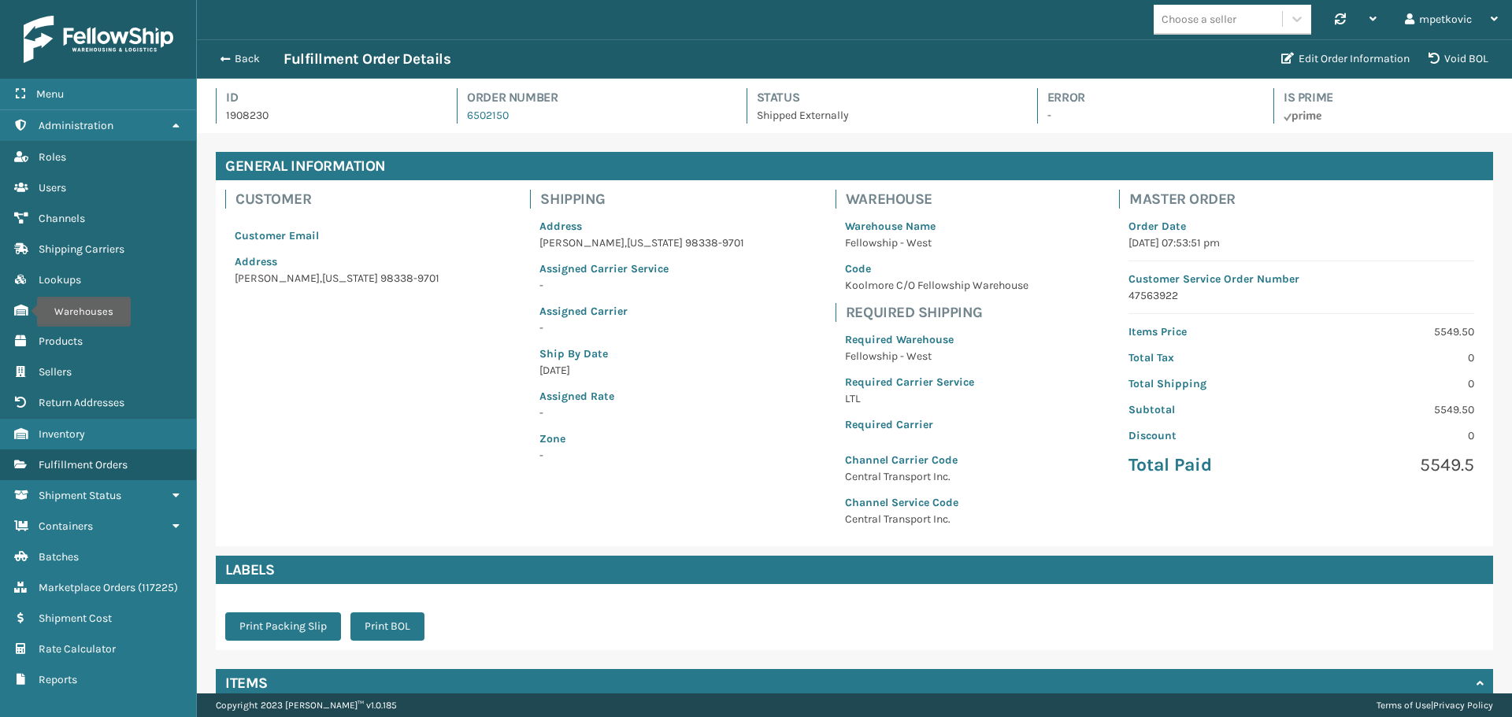
click at [257, 111] on p "1908230" at bounding box center [327, 115] width 202 height 17
copy p "1908230"
click at [347, 120] on p "1908230" at bounding box center [327, 115] width 202 height 17
drag, startPoint x: 279, startPoint y: 117, endPoint x: 220, endPoint y: 109, distance: 58.8
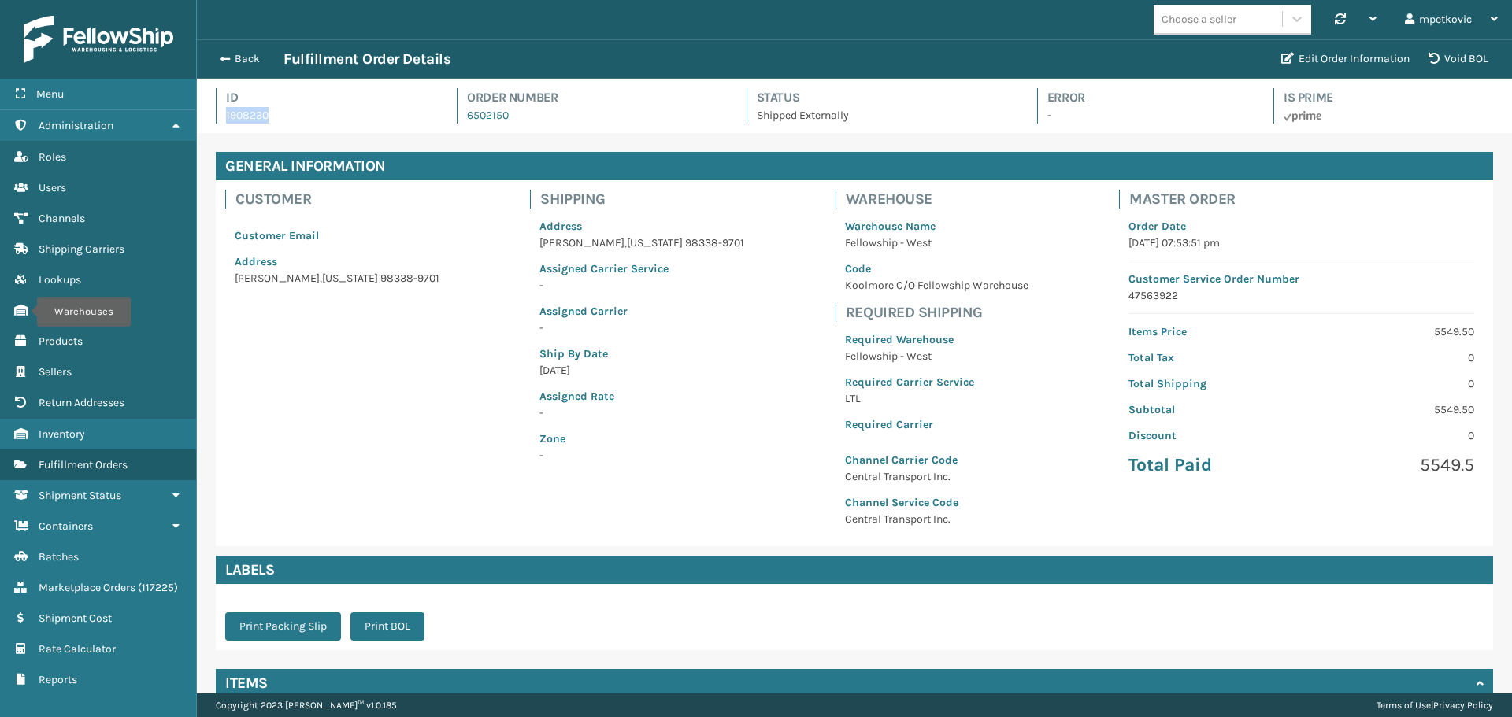
click at [220, 109] on div "Id 1908230" at bounding box center [322, 105] width 213 height 35
click at [324, 111] on p "1908230" at bounding box center [327, 115] width 202 height 17
click at [246, 57] on button "Back" at bounding box center [247, 59] width 72 height 14
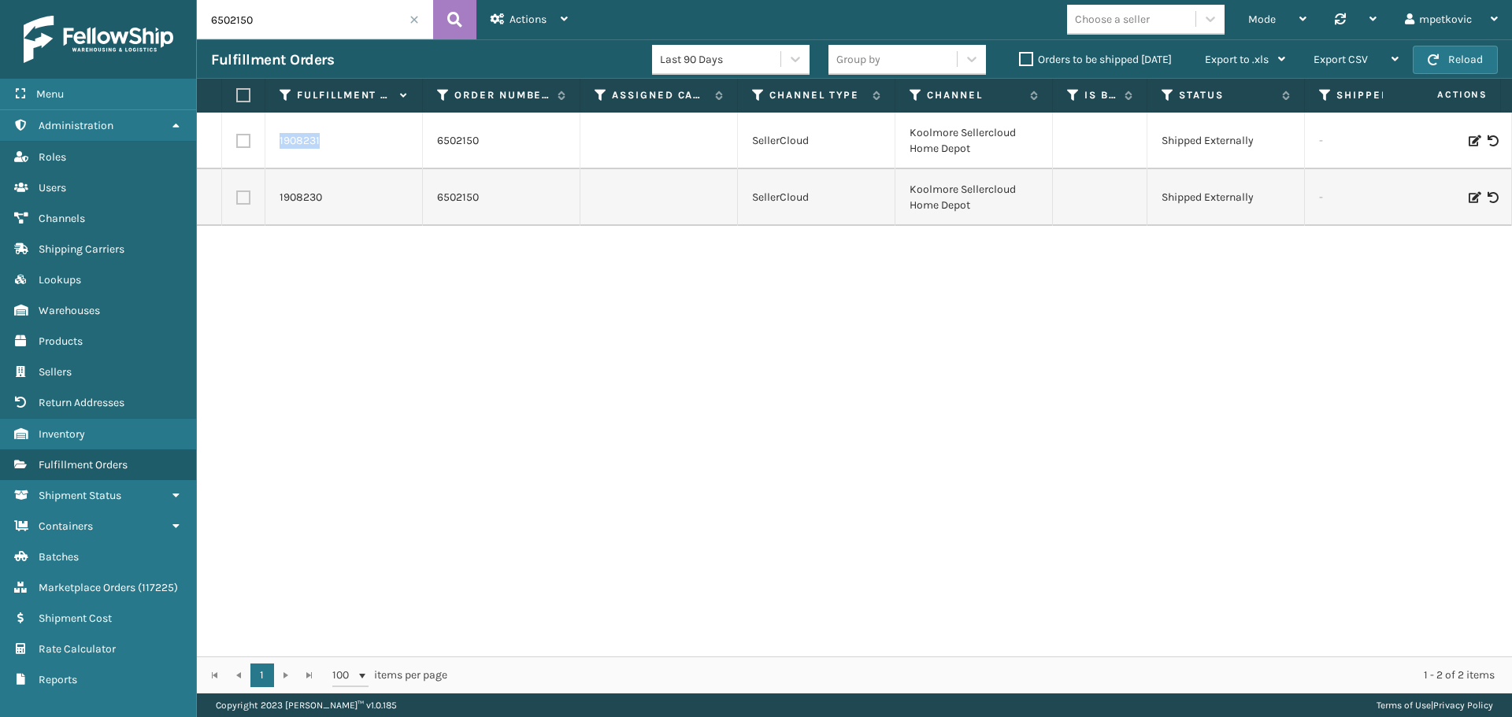
drag, startPoint x: 328, startPoint y: 141, endPoint x: 275, endPoint y: 141, distance: 52.8
click at [275, 141] on td "1908231" at bounding box center [343, 141] width 157 height 57
copy link "1908231"
click at [468, 248] on div "1908231 6502150 SellerCloud [GEOGRAPHIC_DATA] Sellercloud Home Depot Shipped Ex…" at bounding box center [854, 385] width 1315 height 544
click at [297, 128] on td "1908231" at bounding box center [343, 141] width 157 height 57
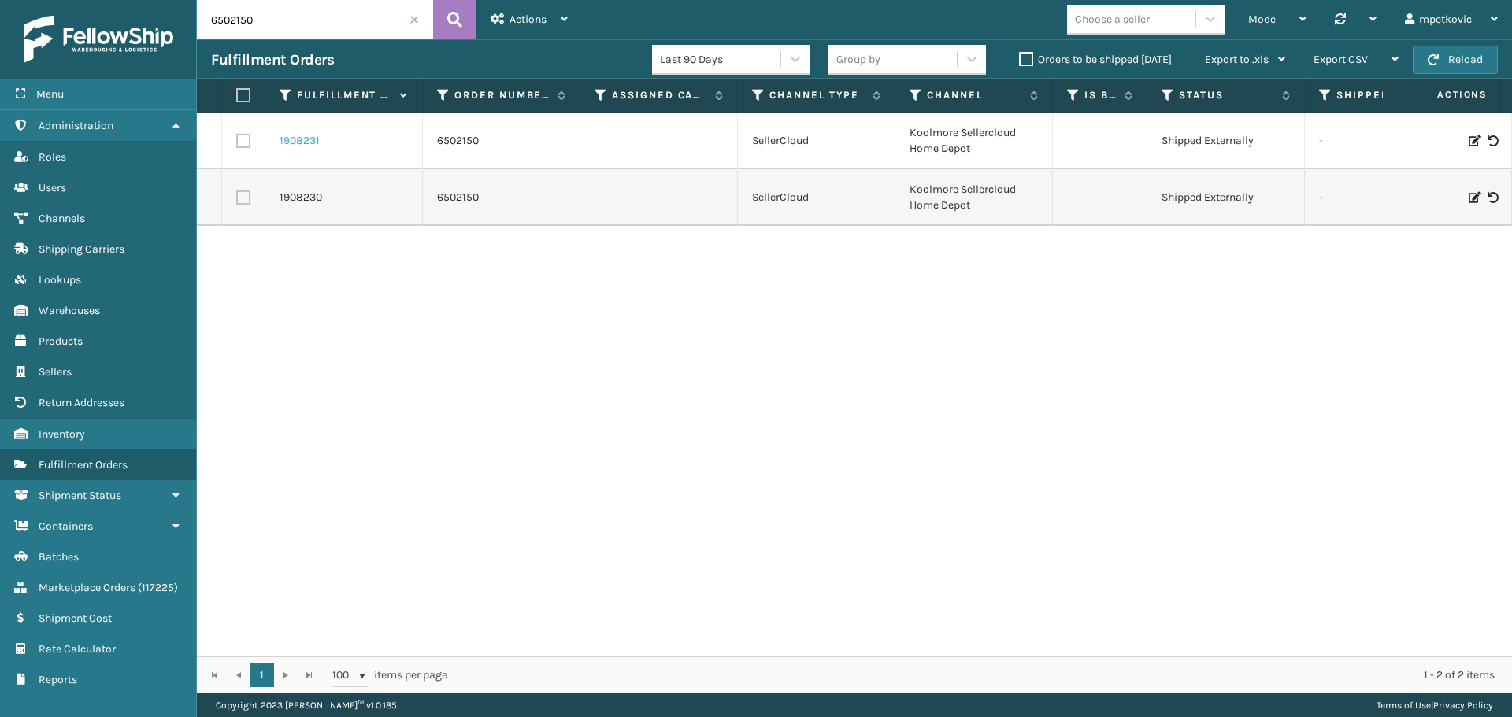
click at [294, 137] on link "1908231" at bounding box center [300, 141] width 40 height 16
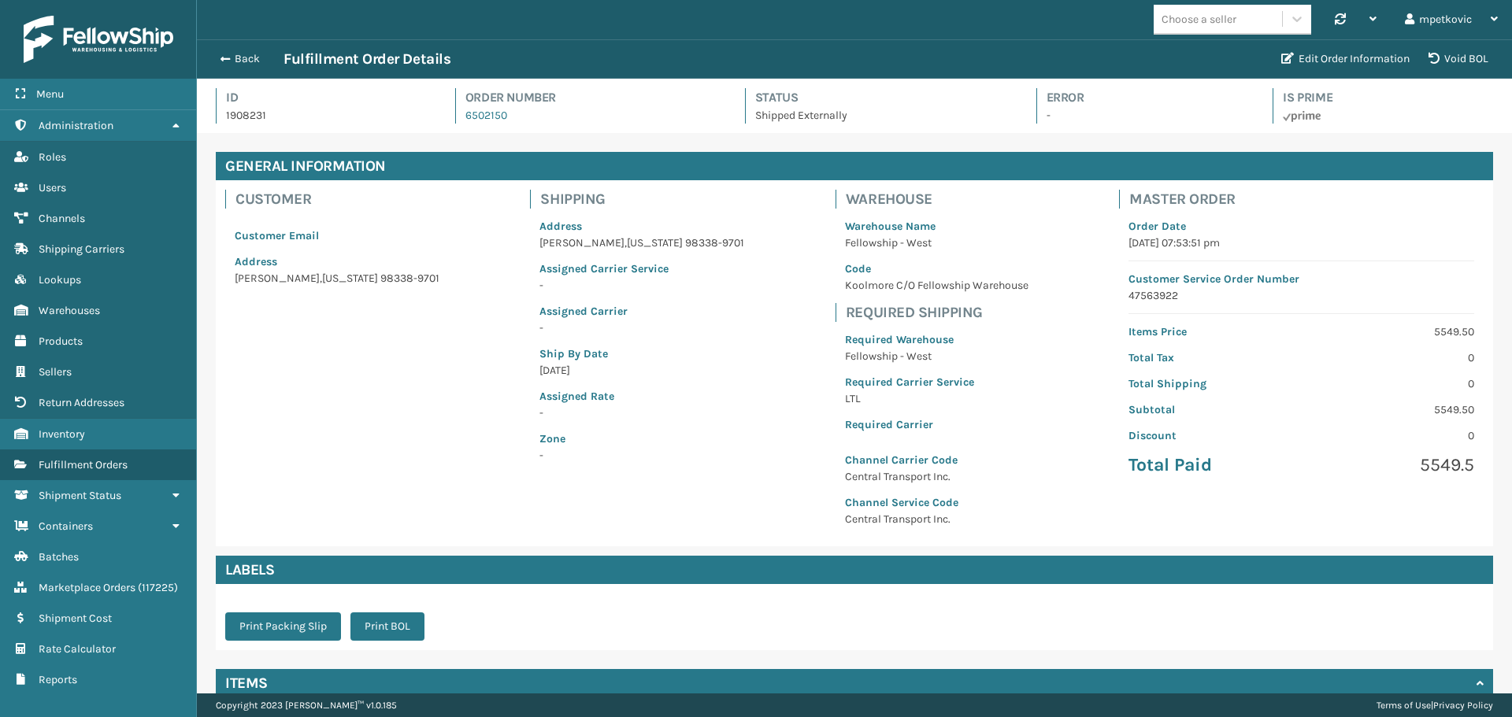
scroll to position [38, 1315]
click at [242, 55] on button "Back" at bounding box center [247, 59] width 72 height 14
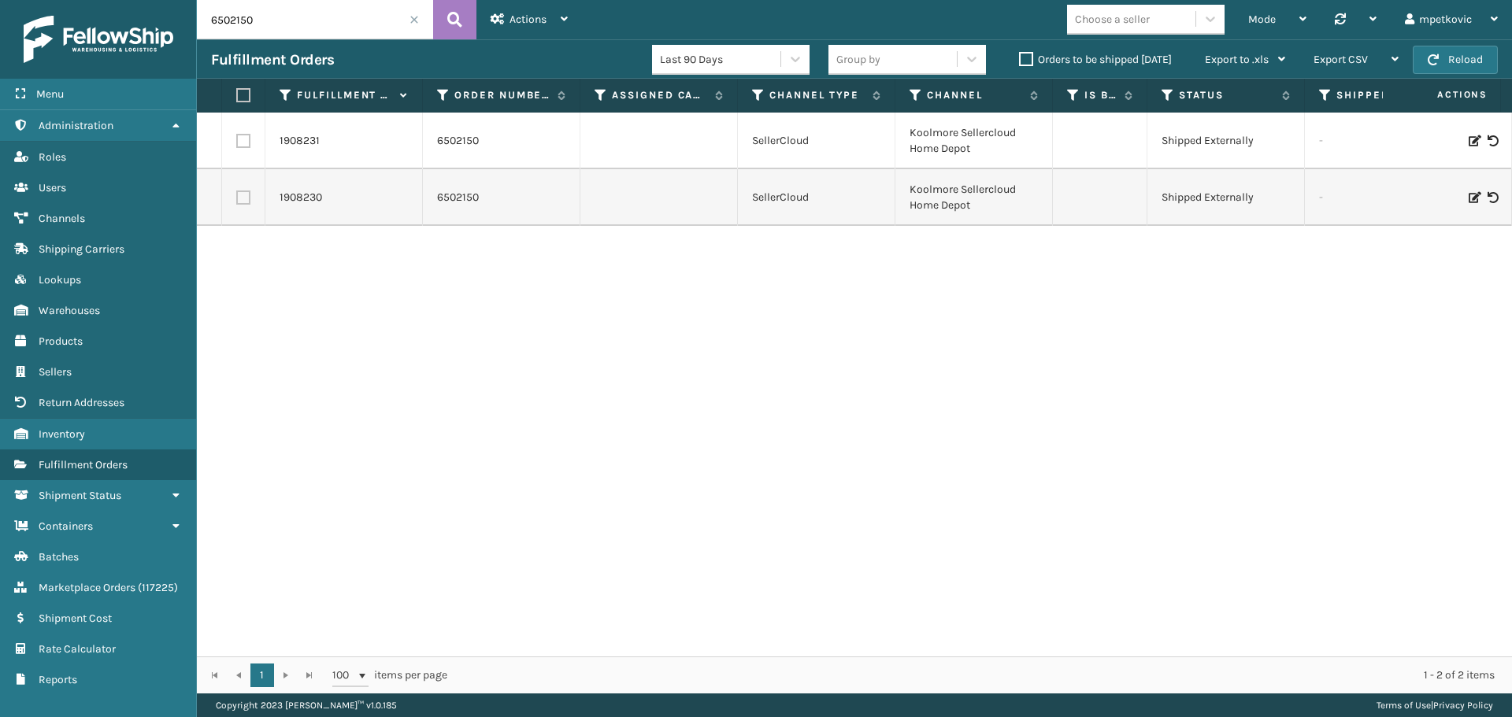
click at [311, 207] on td "1908230" at bounding box center [343, 197] width 157 height 57
click at [306, 198] on link "1908230" at bounding box center [301, 198] width 43 height 16
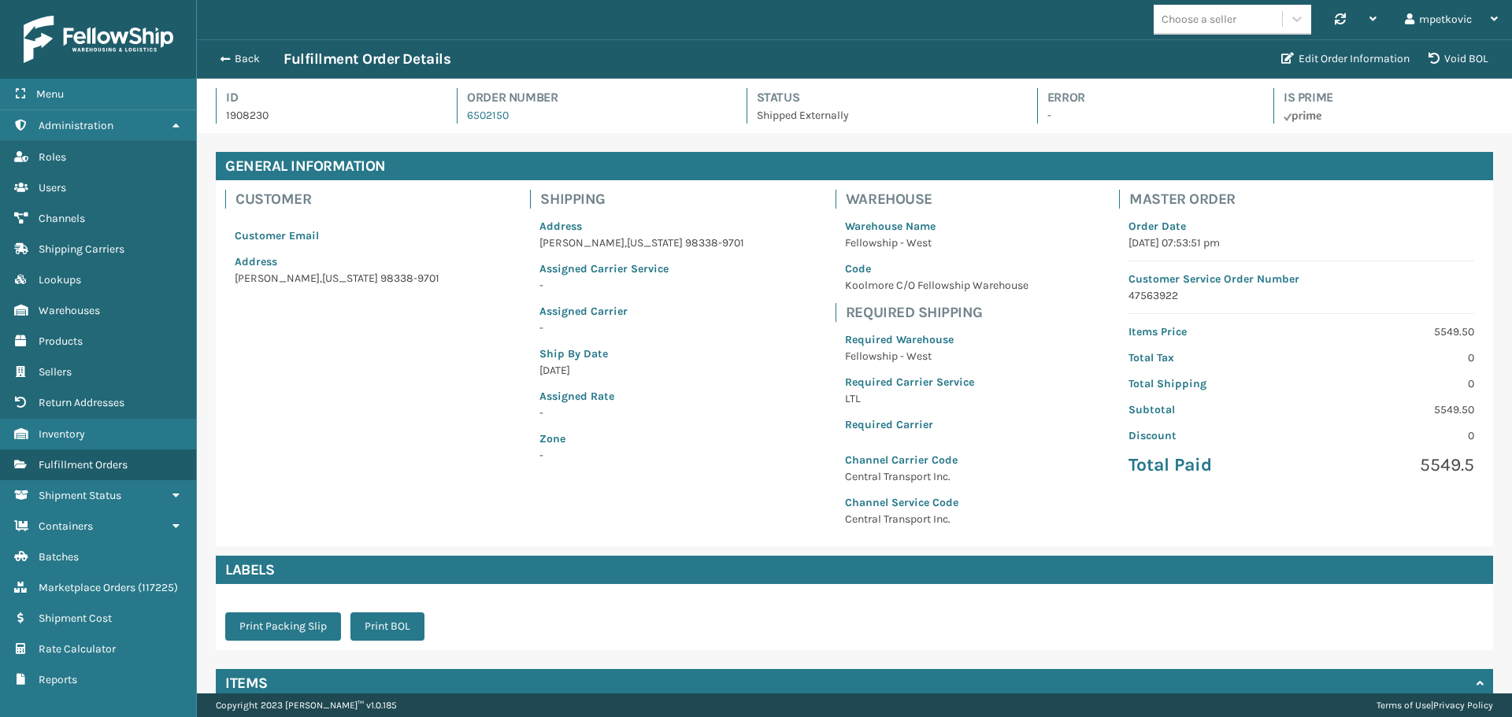
scroll to position [38, 1315]
click at [250, 116] on p "1908230" at bounding box center [327, 115] width 202 height 17
copy p "1908230"
click at [389, 109] on p "1908230" at bounding box center [327, 115] width 202 height 17
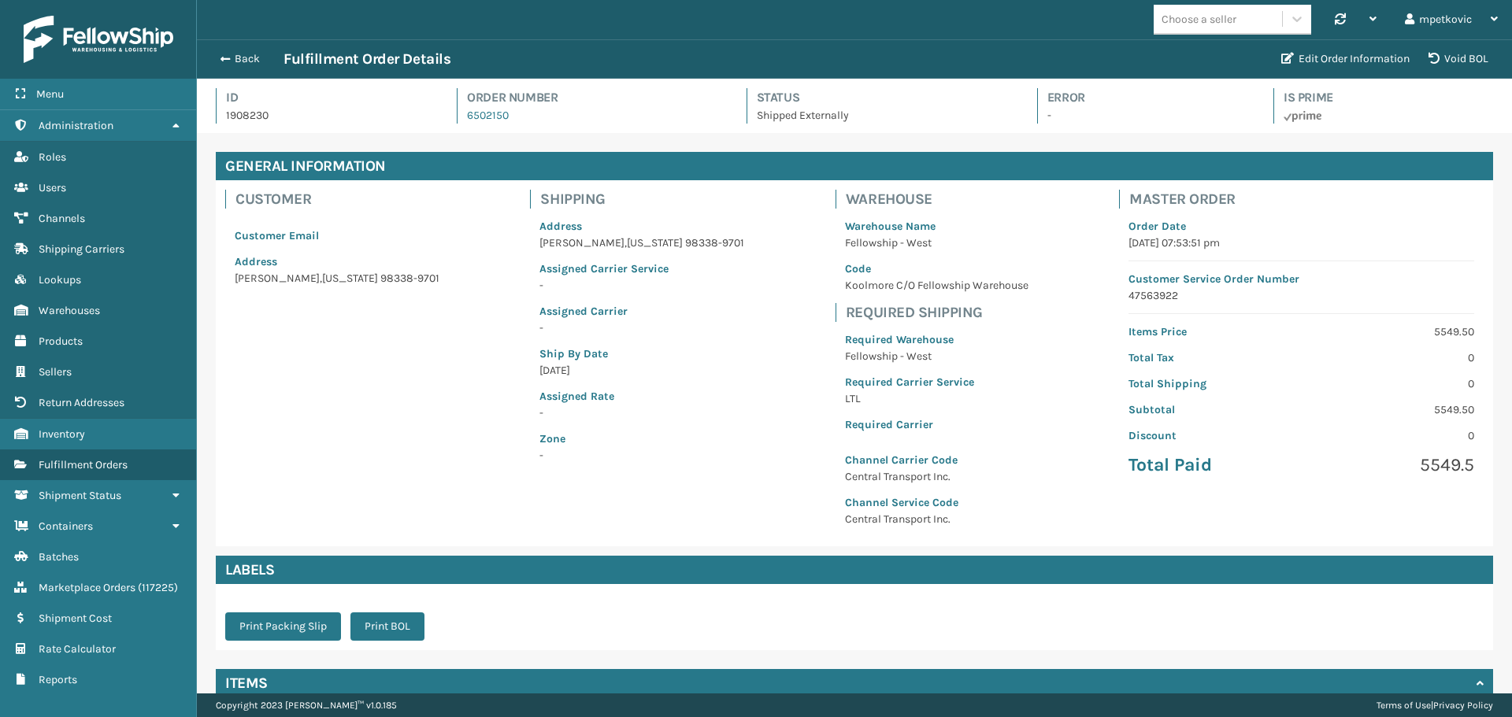
click at [346, 101] on h4 "Id" at bounding box center [327, 97] width 202 height 19
click at [246, 60] on button "Back" at bounding box center [247, 59] width 72 height 14
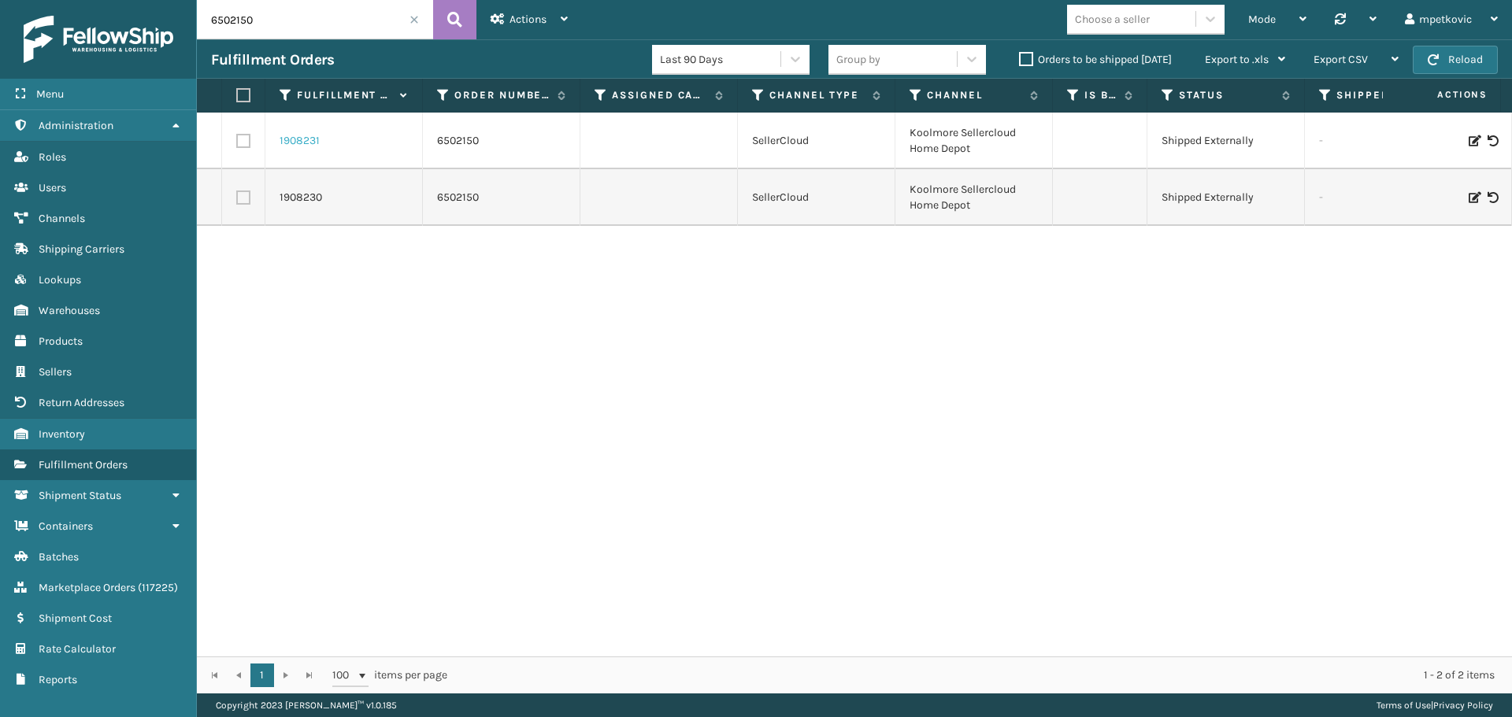
click at [308, 138] on link "1908231" at bounding box center [300, 141] width 40 height 16
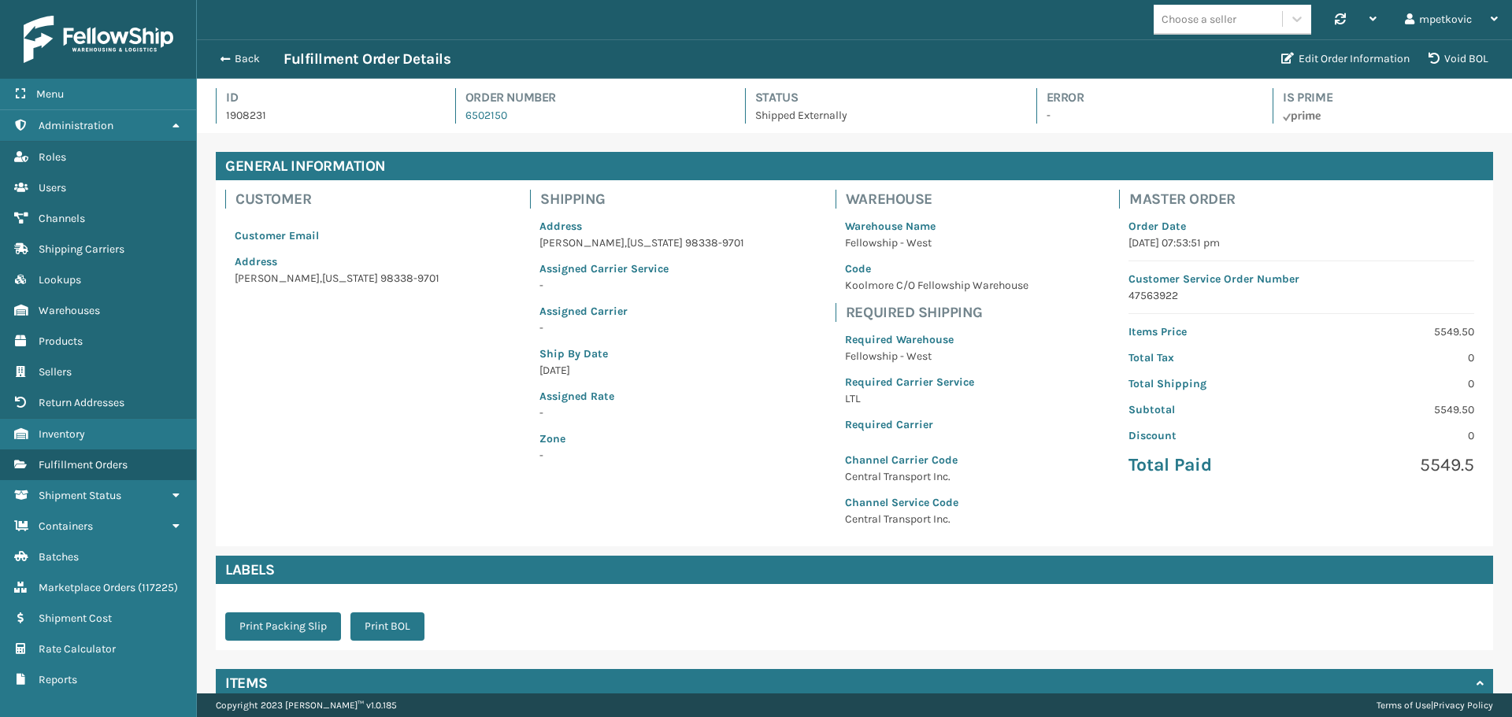
scroll to position [38, 1315]
drag, startPoint x: 273, startPoint y: 118, endPoint x: 213, endPoint y: 117, distance: 60.6
click at [213, 117] on div "Id 1908231 Order Number 6502150 Status Shipped Externally Error - Is Prime" at bounding box center [854, 106] width 1315 height 54
copy p "1908231"
click at [238, 62] on button "Back" at bounding box center [247, 59] width 72 height 14
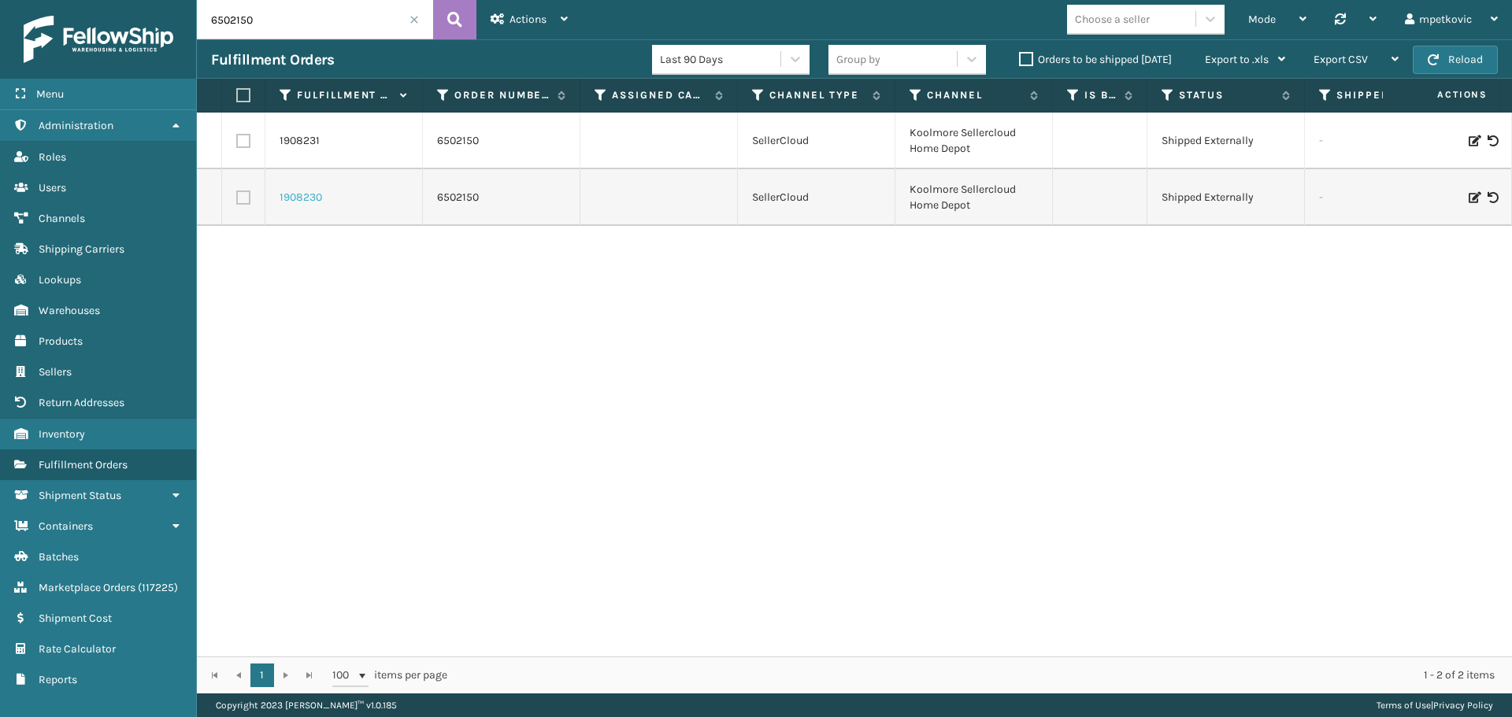
click at [302, 192] on link "1908230" at bounding box center [301, 198] width 43 height 16
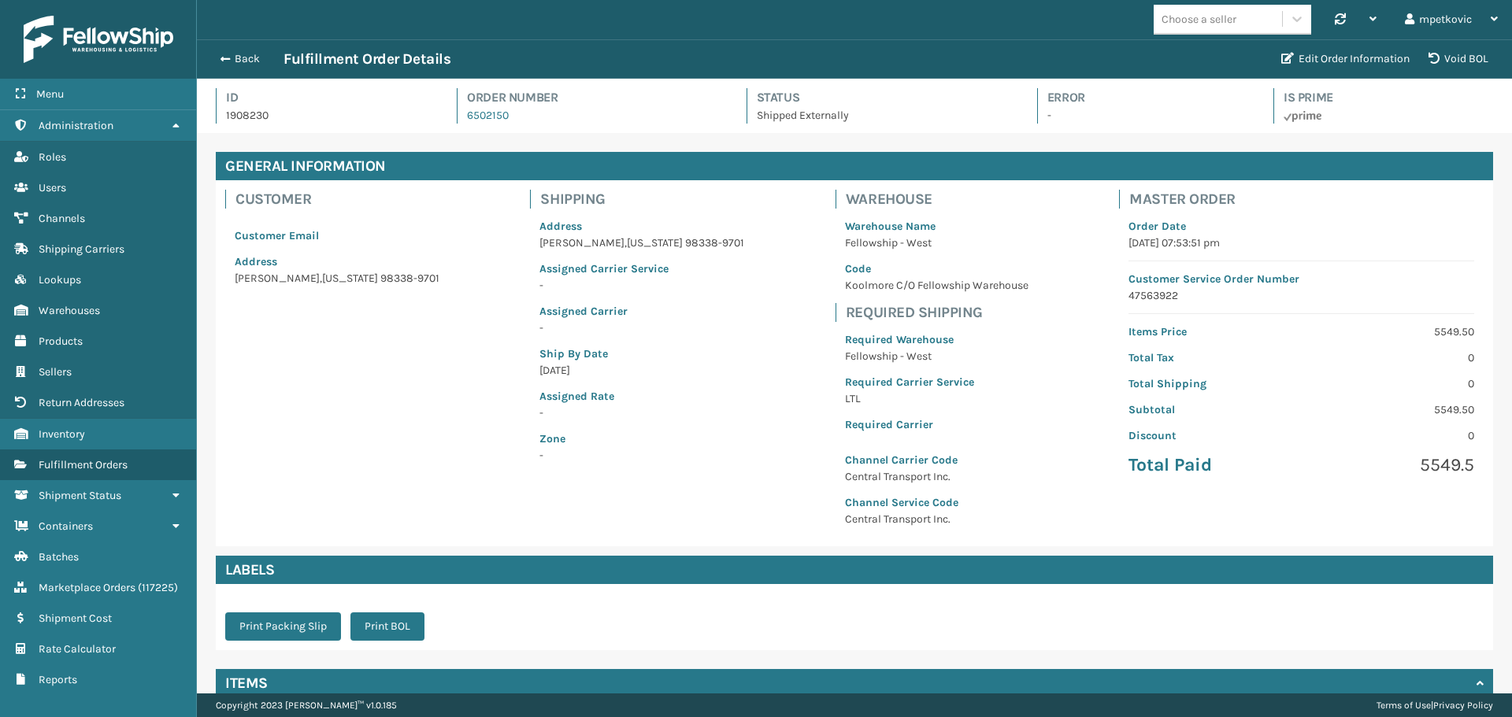
scroll to position [38, 1315]
click at [264, 110] on p "1908230" at bounding box center [327, 115] width 202 height 17
copy p "1908230"
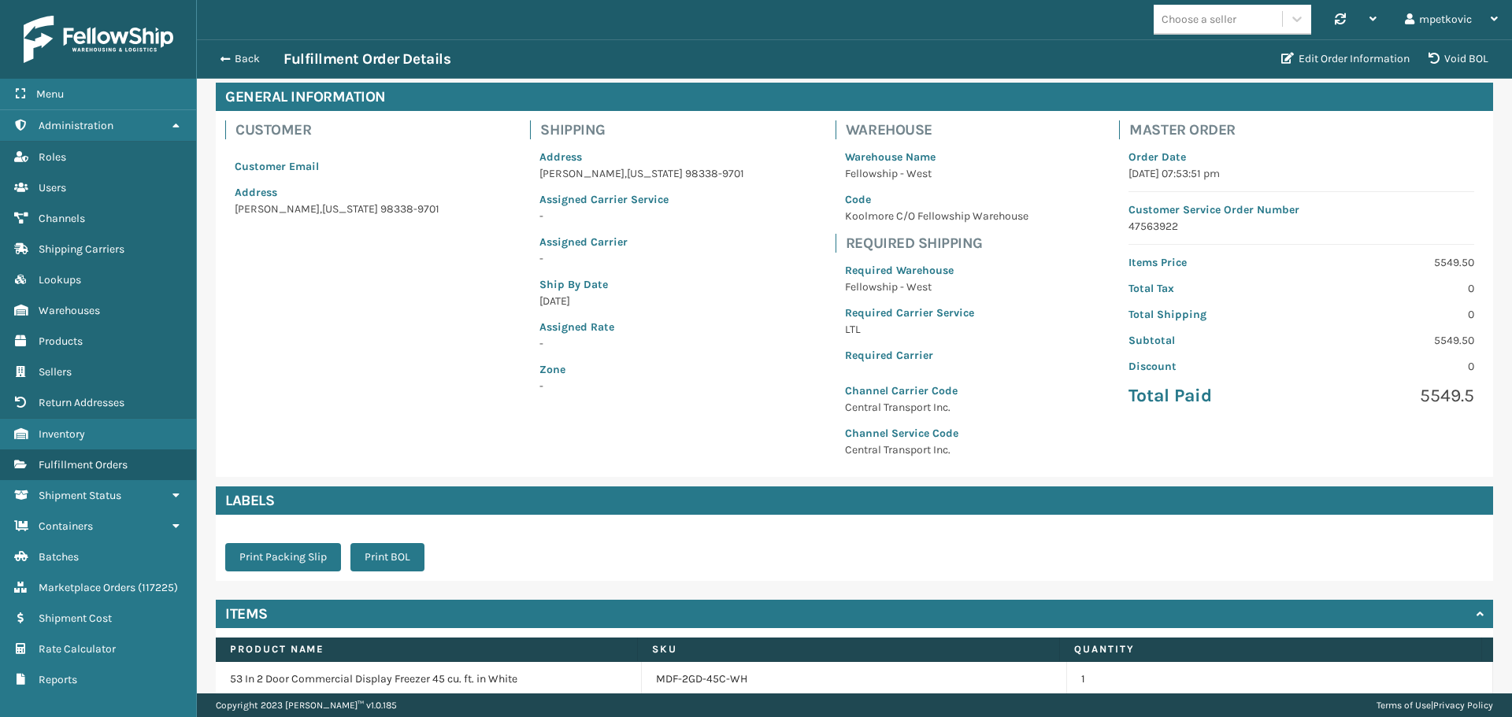
scroll to position [0, 0]
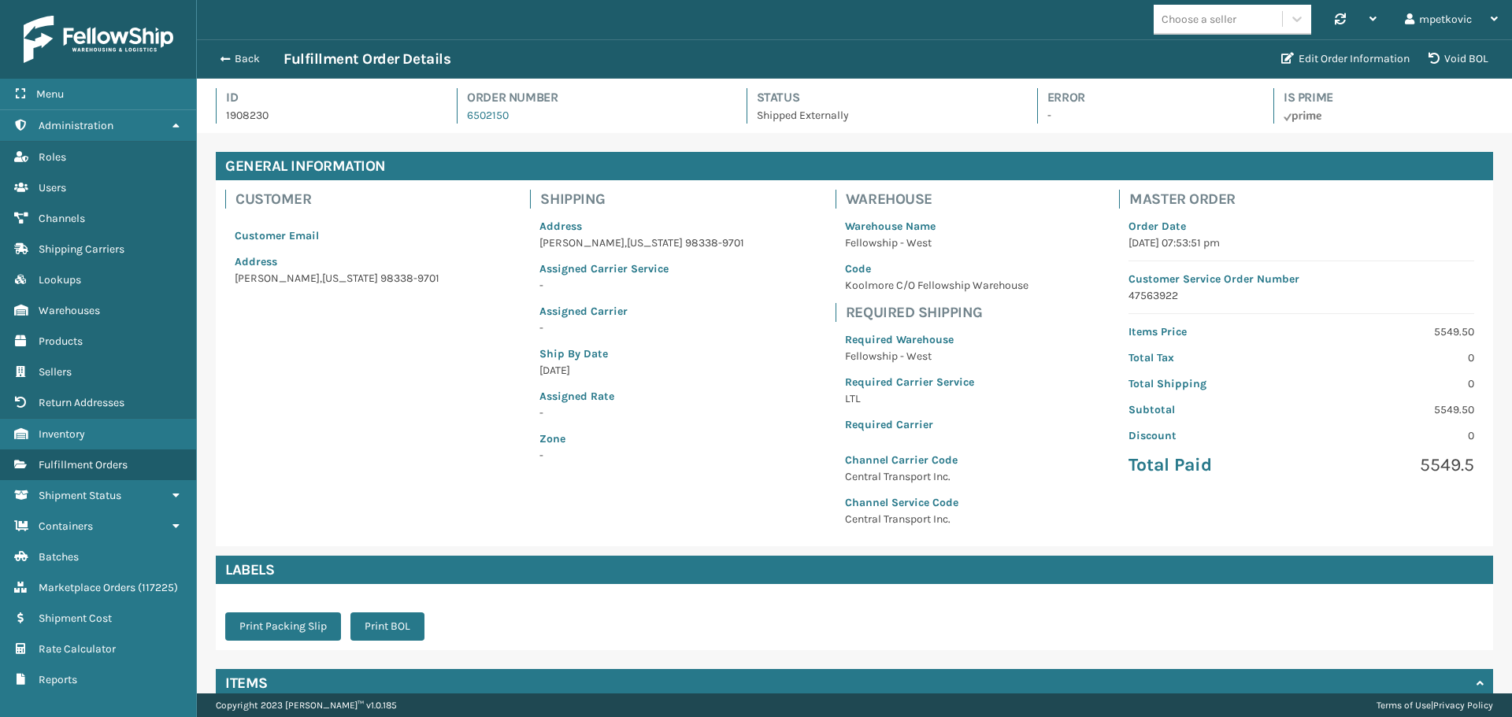
click at [598, 100] on h4 "Order Number" at bounding box center [592, 97] width 250 height 19
